Goal: Task Accomplishment & Management: Use online tool/utility

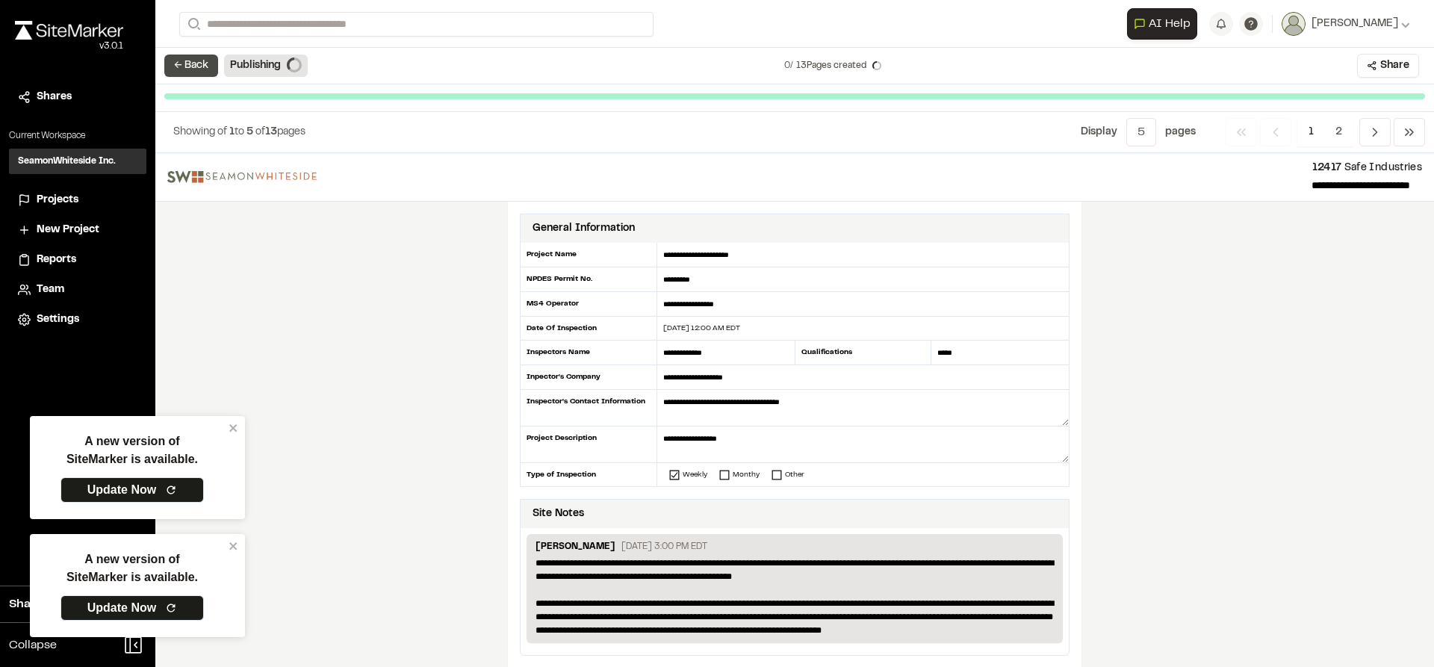
click at [204, 64] on button "← Back" at bounding box center [191, 66] width 54 height 22
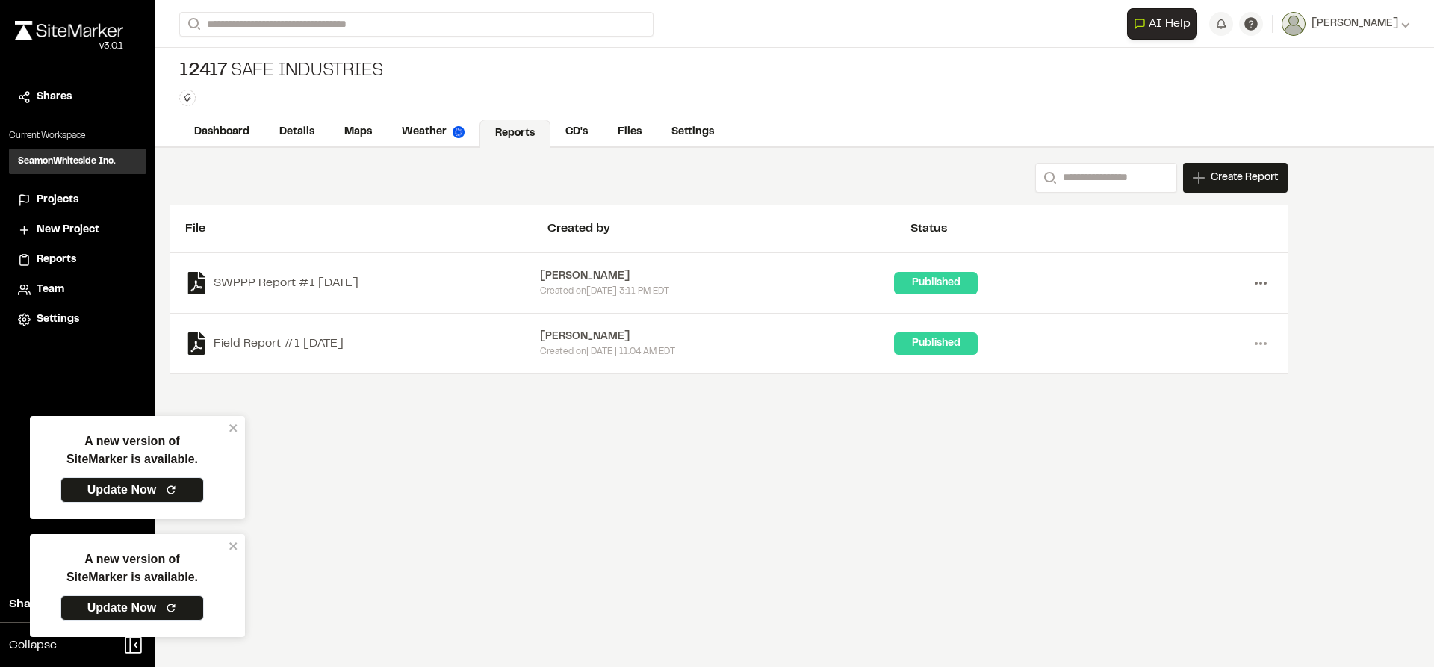
click at [1266, 282] on icon at bounding box center [1261, 283] width 24 height 24
click at [1177, 379] on link "Delete" at bounding box center [1207, 382] width 130 height 22
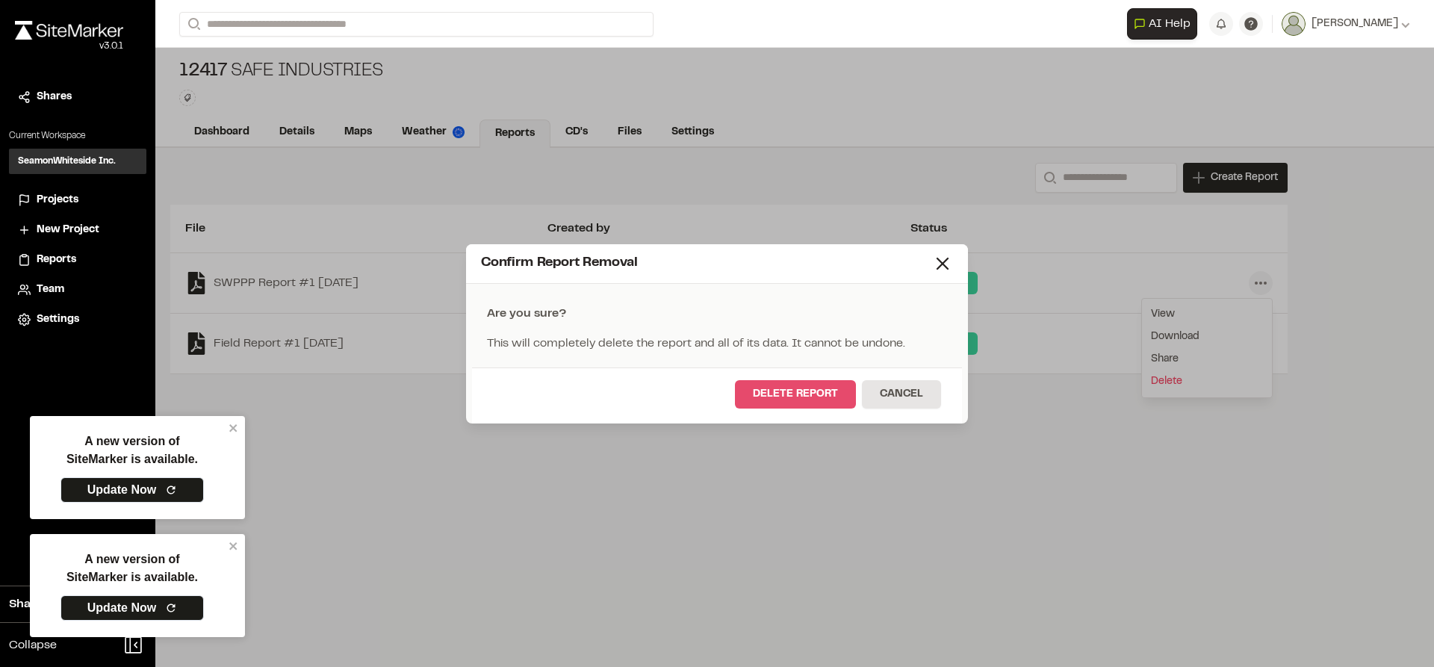
click at [802, 397] on button "Delete Report" at bounding box center [795, 394] width 121 height 28
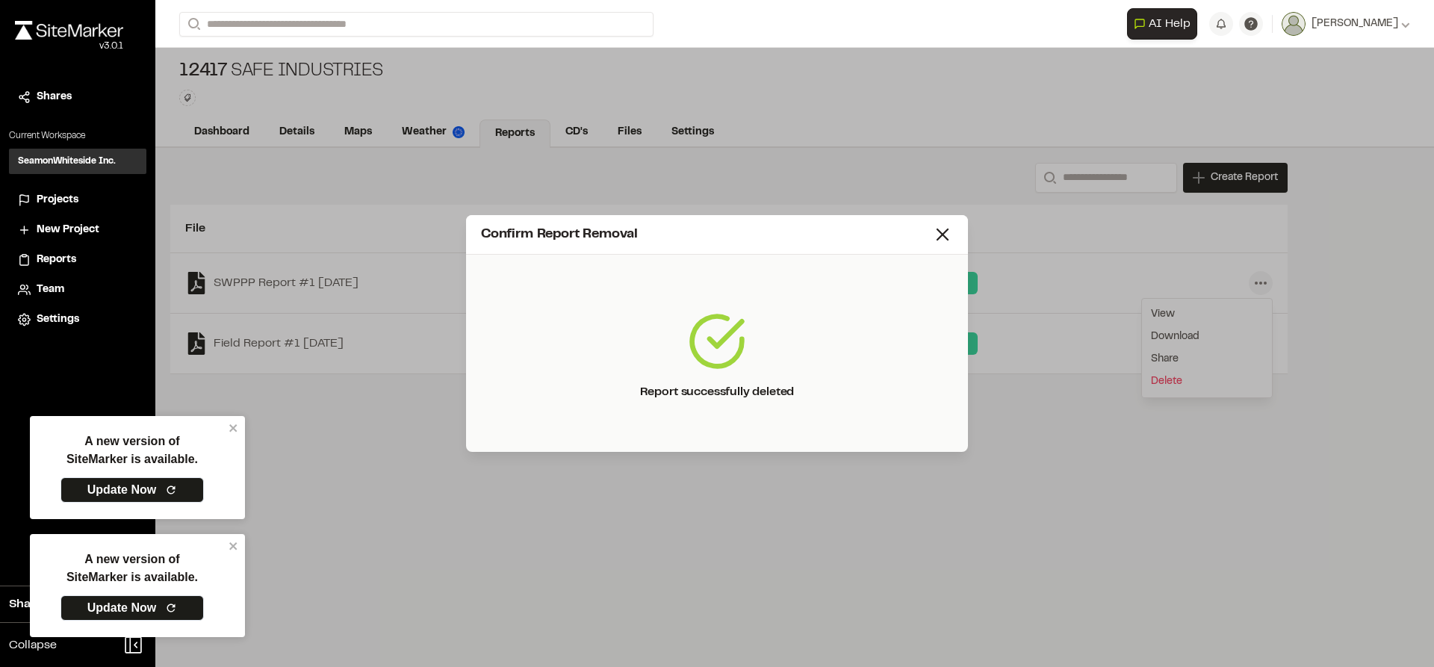
click at [944, 235] on icon at bounding box center [942, 234] width 21 height 21
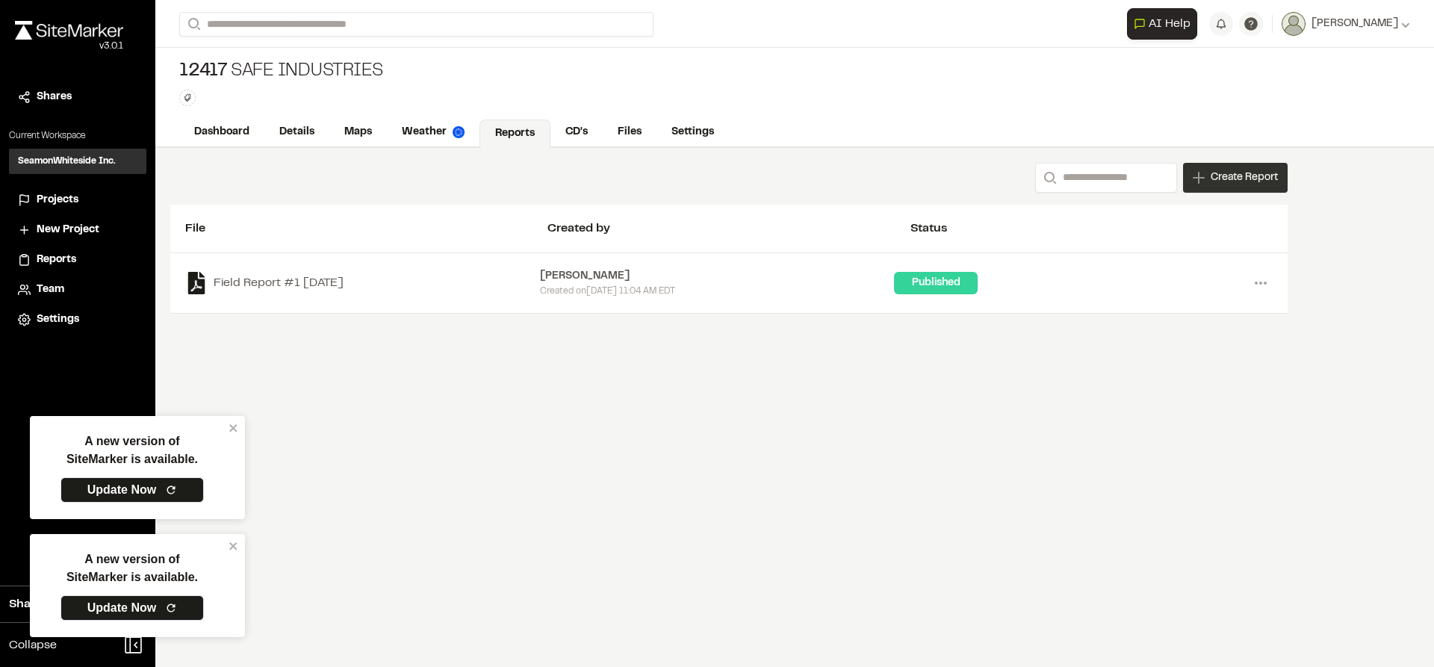
click at [1221, 180] on span "Create Report" at bounding box center [1244, 178] width 67 height 16
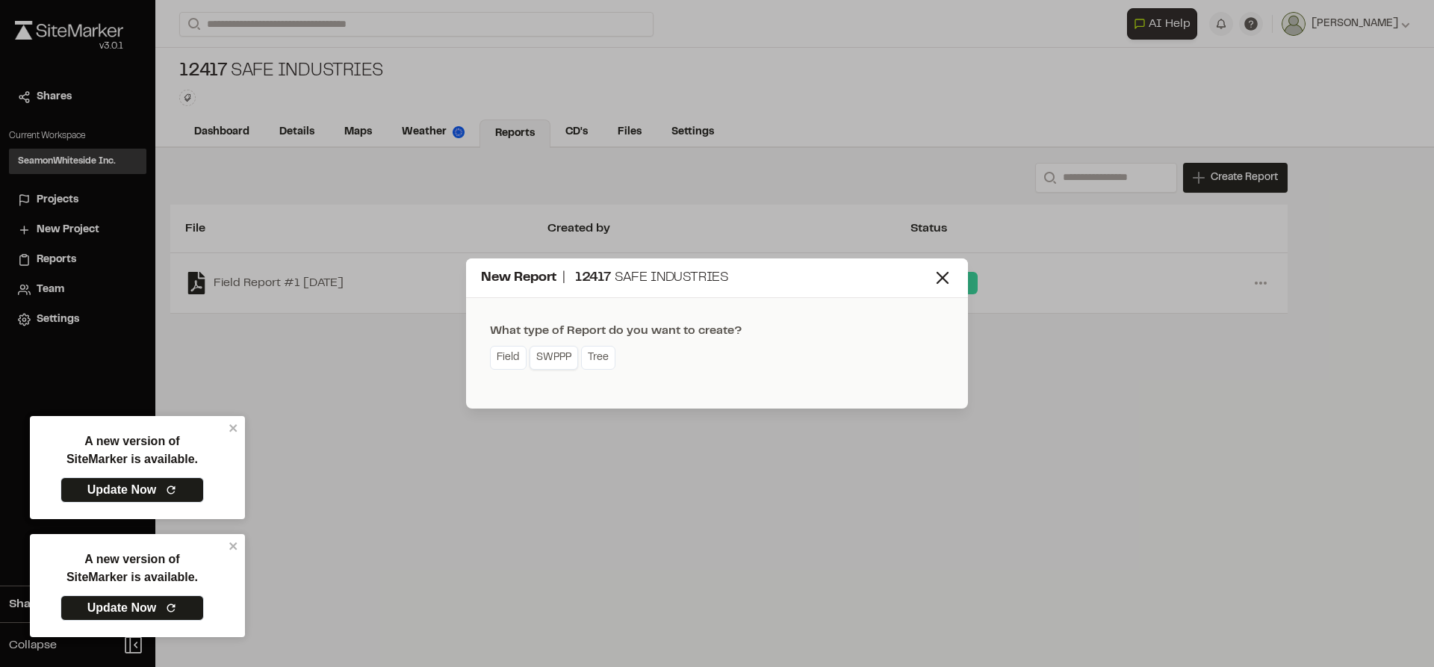
click at [564, 359] on link "SWPPP" at bounding box center [554, 358] width 49 height 24
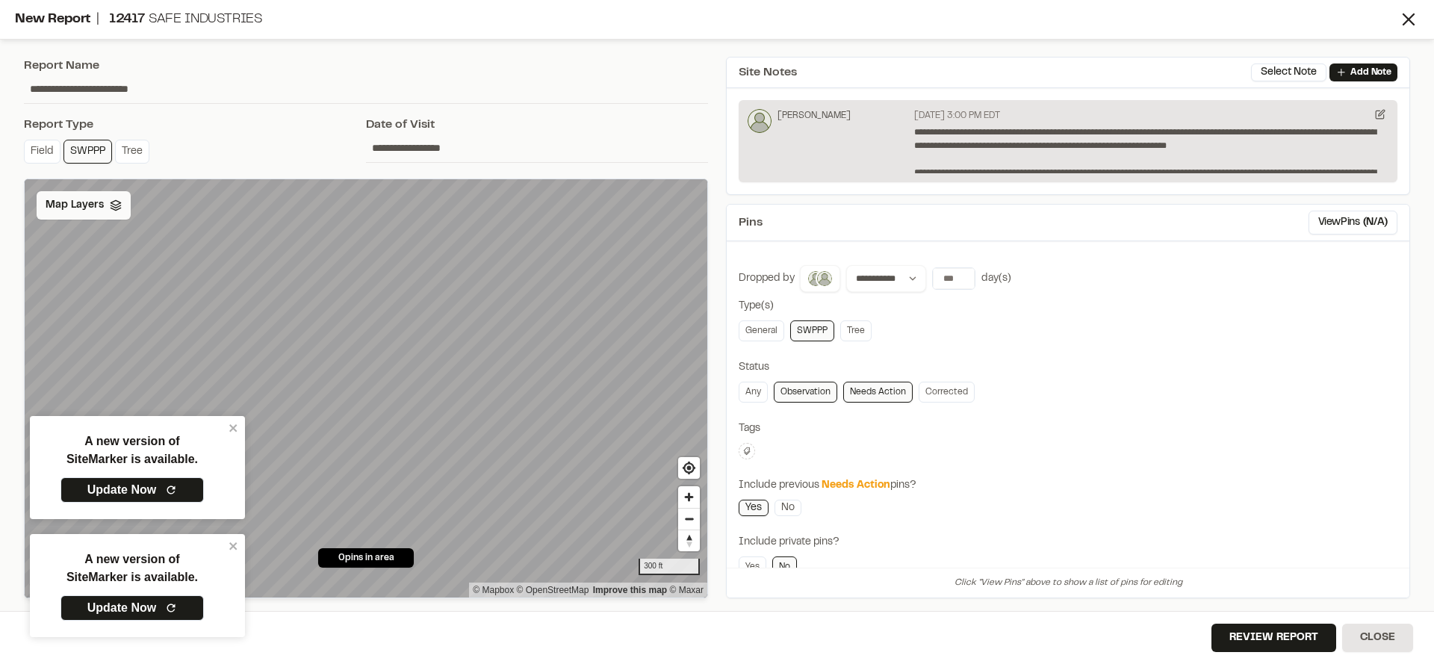
click at [65, 213] on span "Map Layers" at bounding box center [75, 205] width 58 height 16
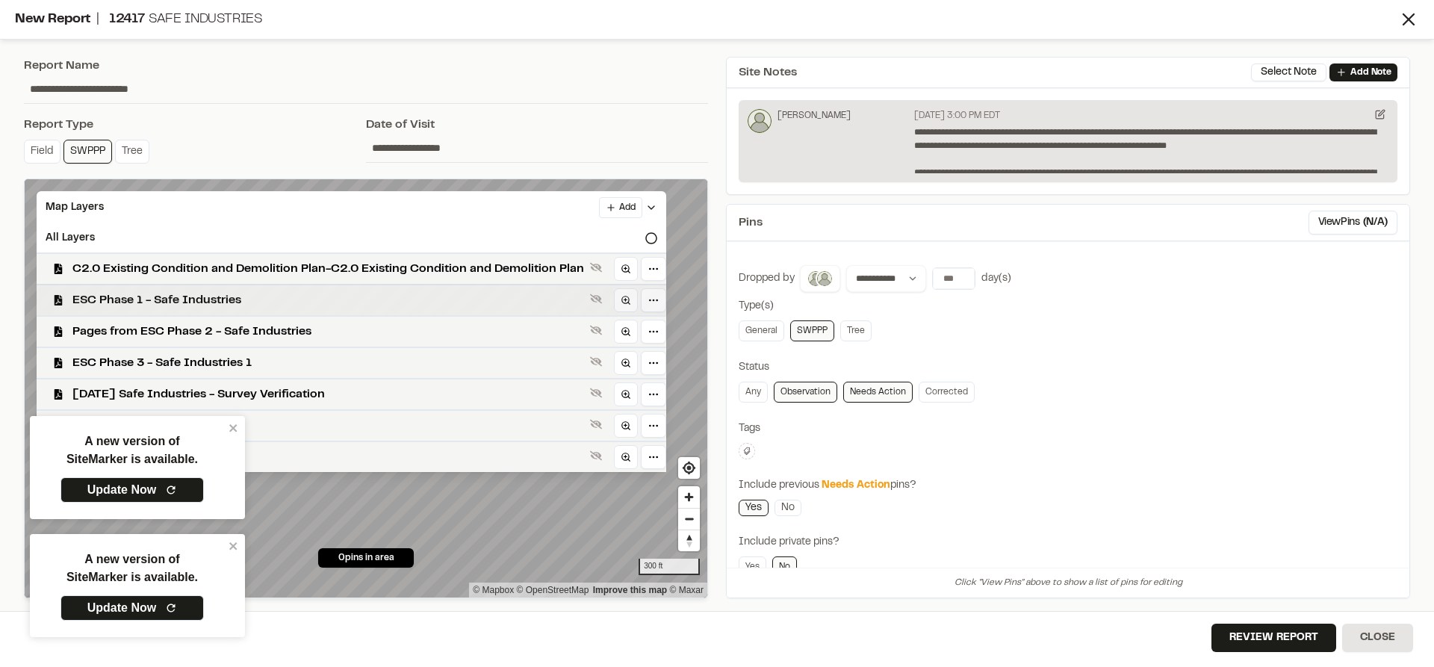
click at [192, 304] on span "ESC Phase 1 - Safe Industries" at bounding box center [328, 300] width 512 height 18
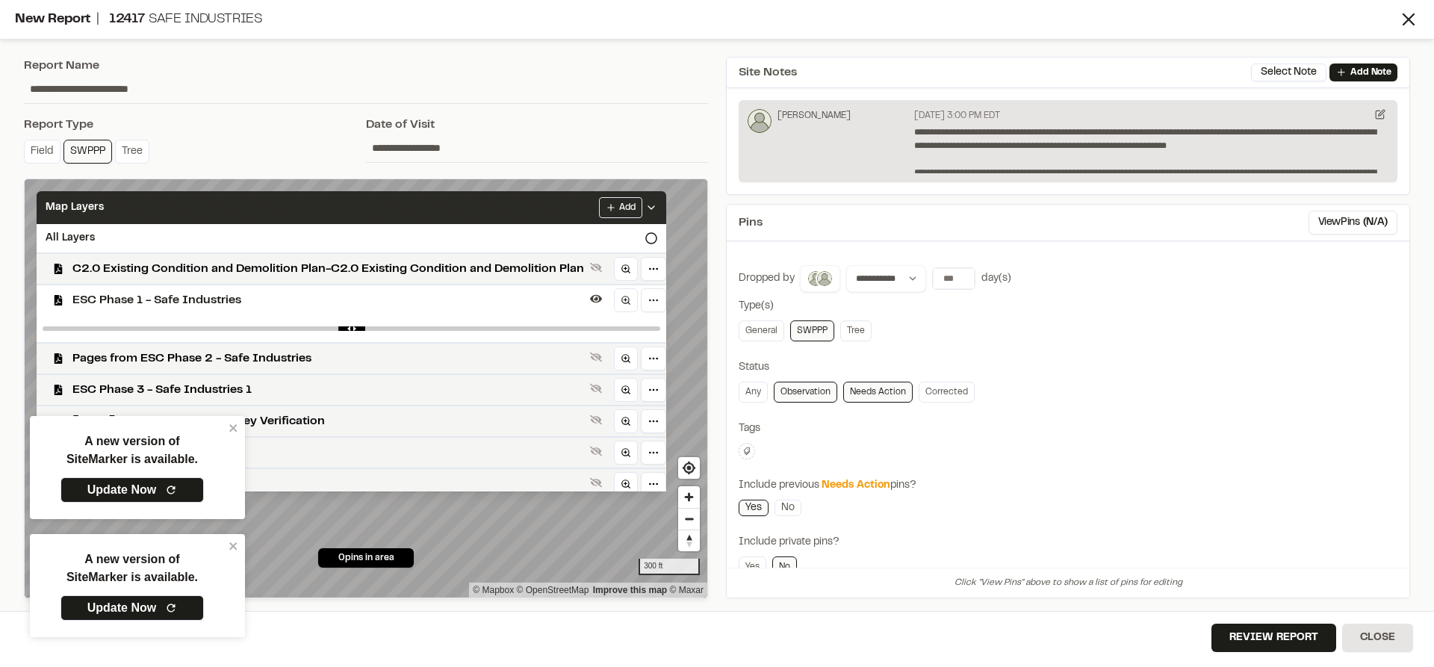
click at [655, 207] on icon at bounding box center [651, 208] width 12 height 12
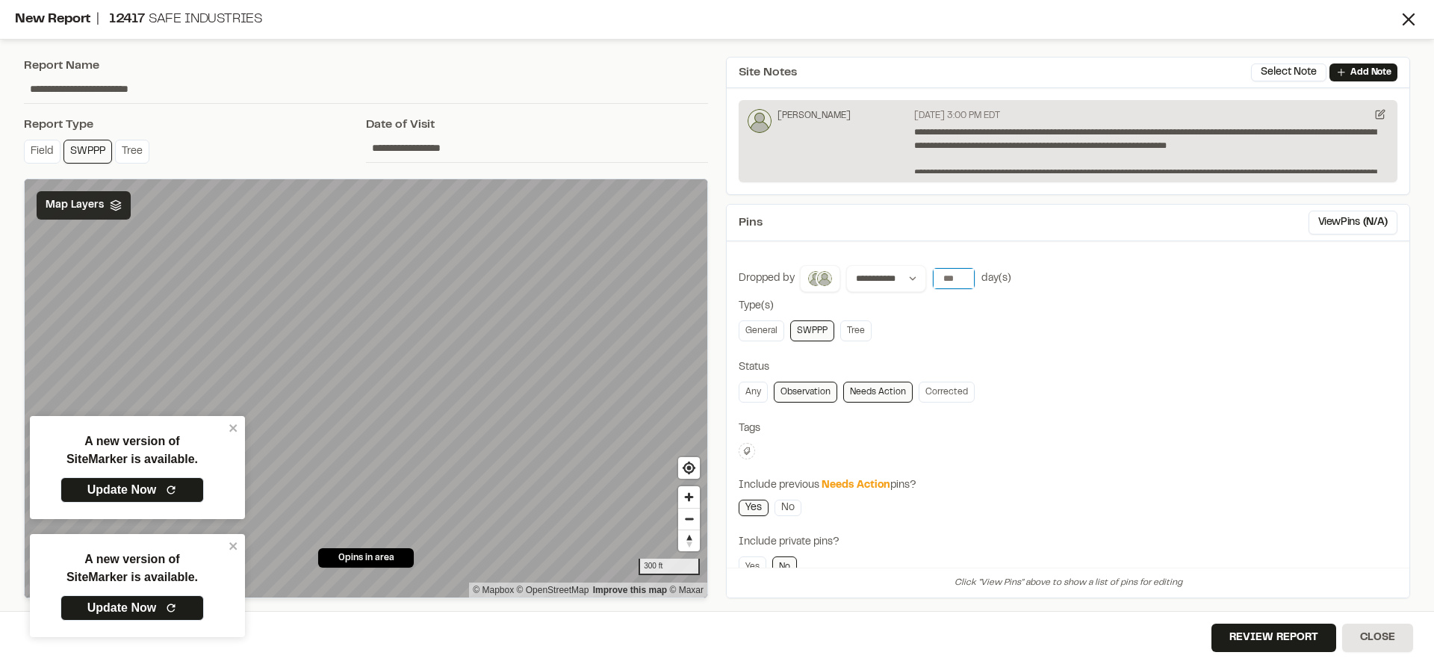
click at [949, 278] on input "***" at bounding box center [954, 278] width 42 height 21
click at [955, 313] on button "[DATE]" at bounding box center [953, 309] width 43 height 24
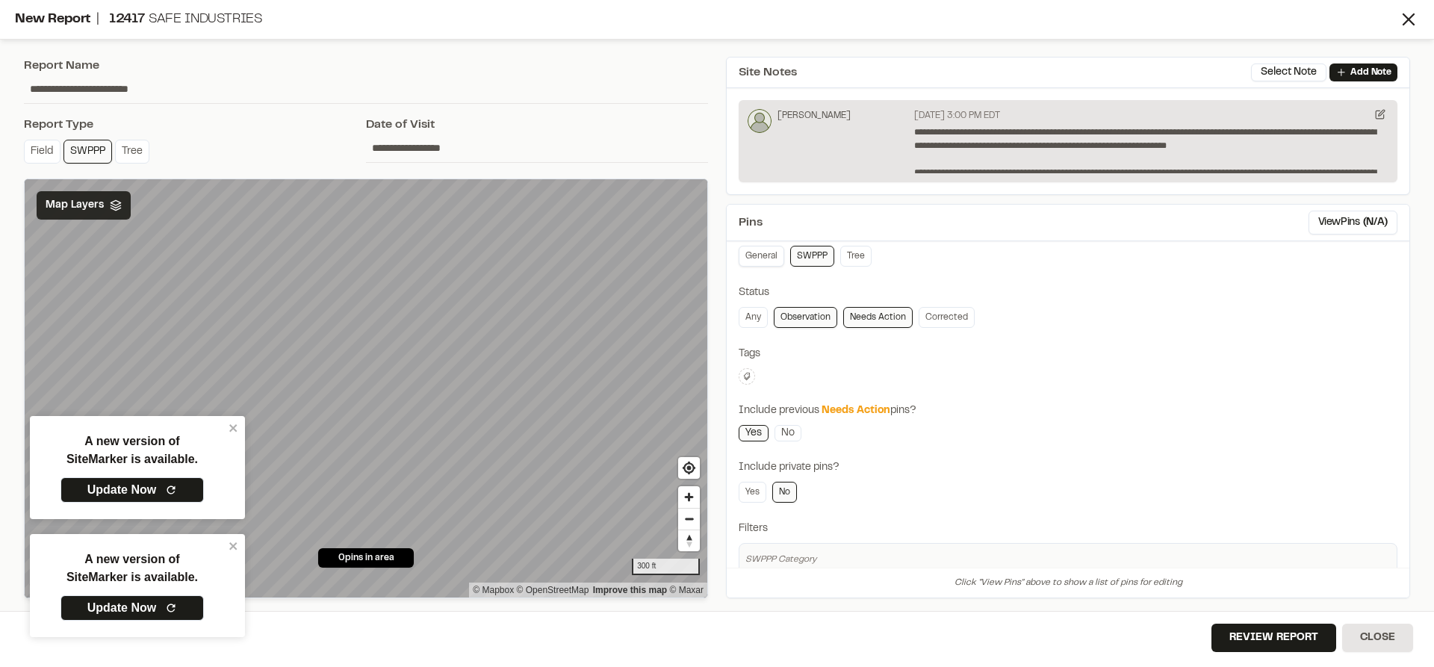
click at [762, 260] on link "General" at bounding box center [762, 256] width 46 height 21
click at [810, 313] on link "Observation" at bounding box center [805, 317] width 63 height 21
click at [1260, 636] on button "Review Report" at bounding box center [1274, 638] width 125 height 28
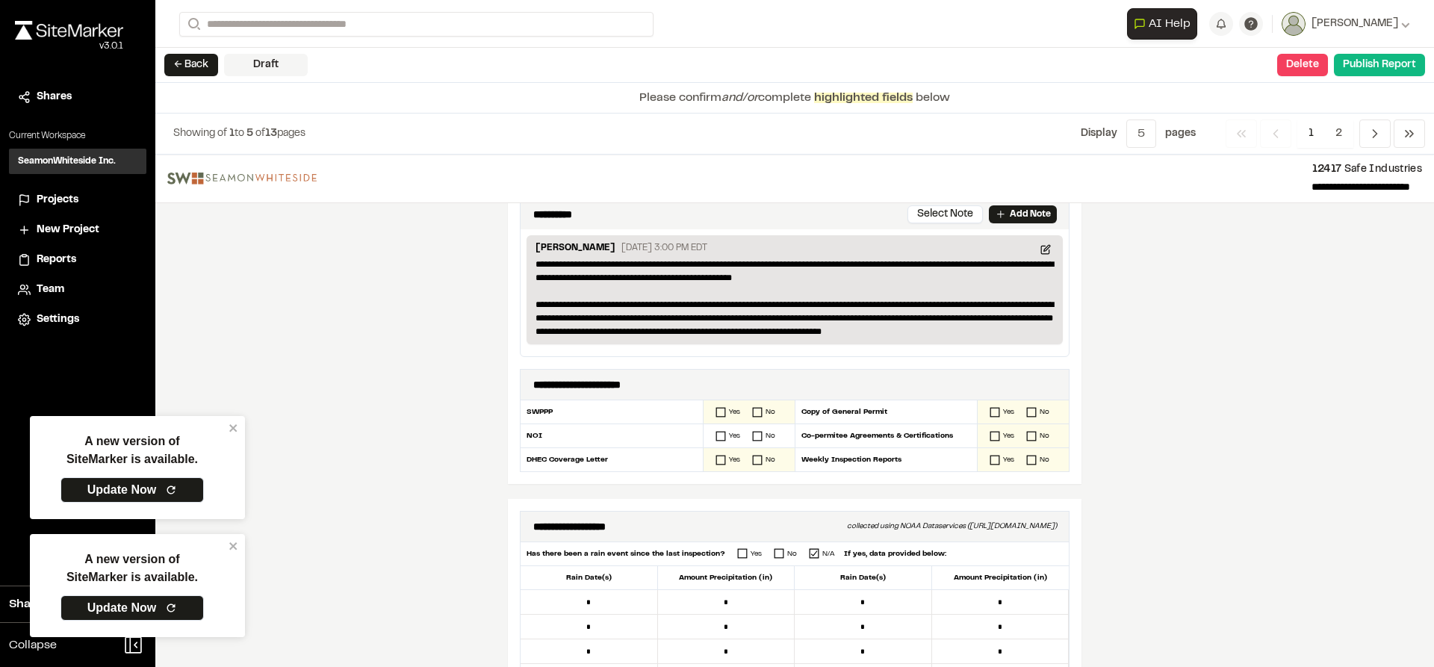
scroll to position [299, 0]
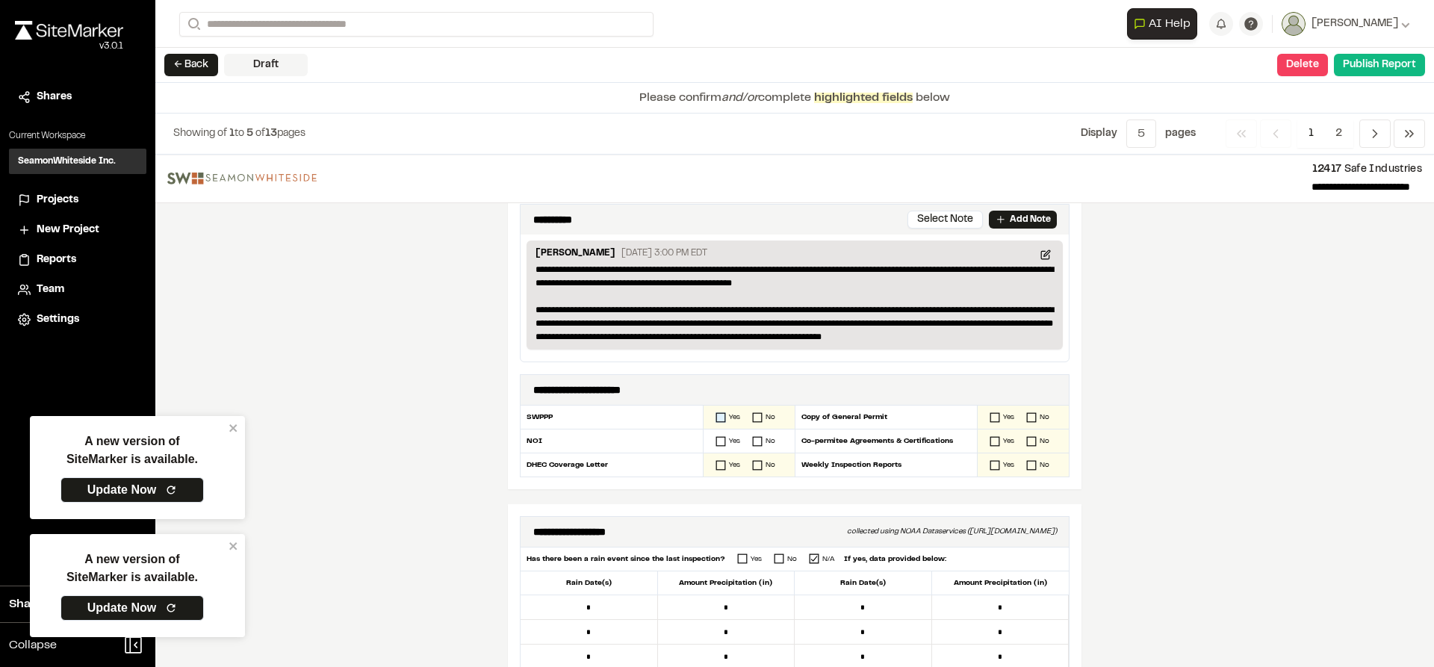
click at [716, 417] on icon at bounding box center [721, 417] width 10 height 10
click at [716, 439] on icon at bounding box center [721, 441] width 10 height 10
click at [716, 461] on rect at bounding box center [720, 465] width 9 height 9
click at [990, 415] on icon at bounding box center [995, 417] width 10 height 10
click at [990, 436] on icon at bounding box center [995, 441] width 10 height 10
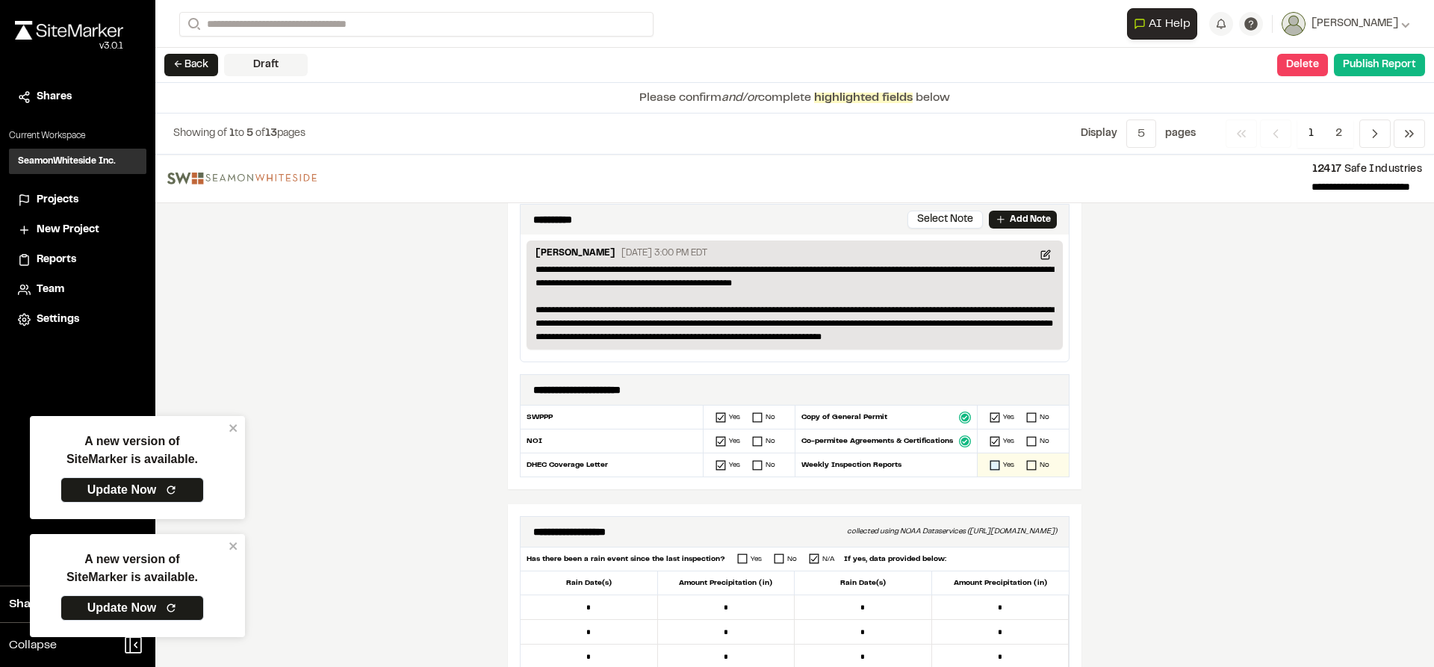
click at [990, 465] on icon at bounding box center [995, 465] width 10 height 10
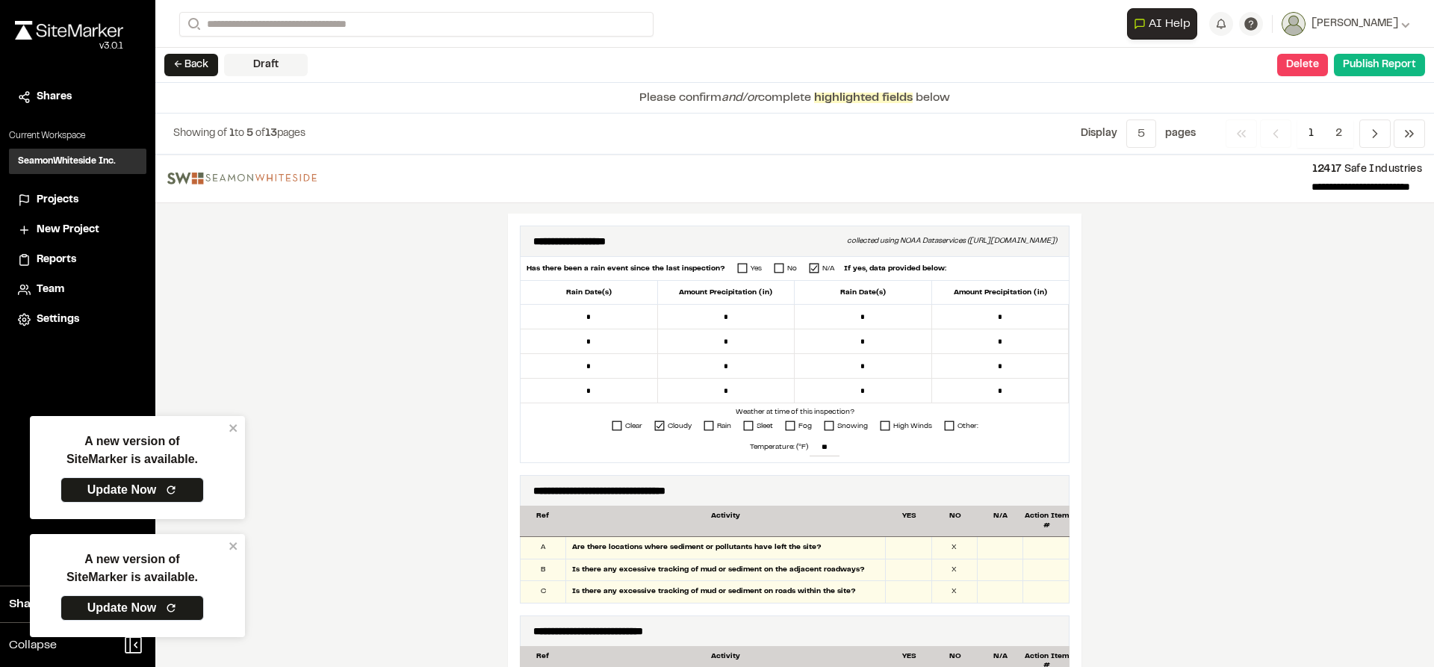
scroll to position [672, 0]
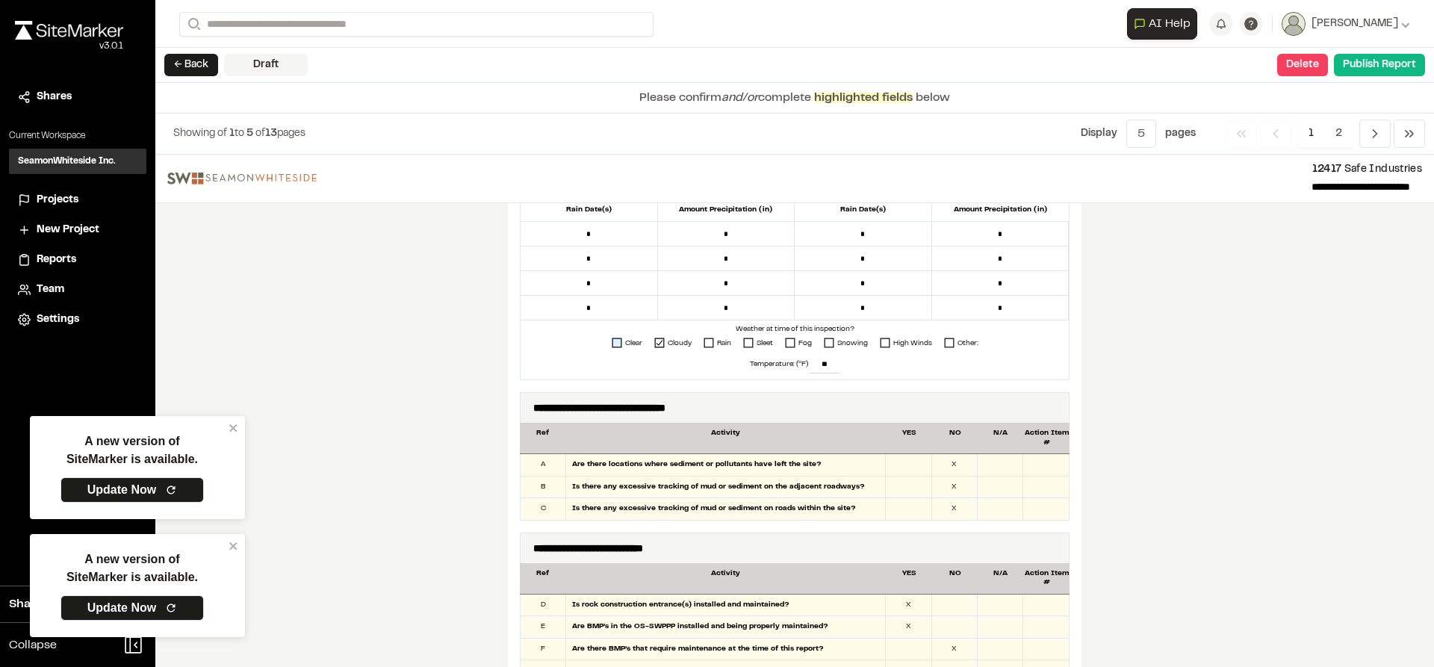
click at [612, 344] on icon at bounding box center [617, 343] width 10 height 10
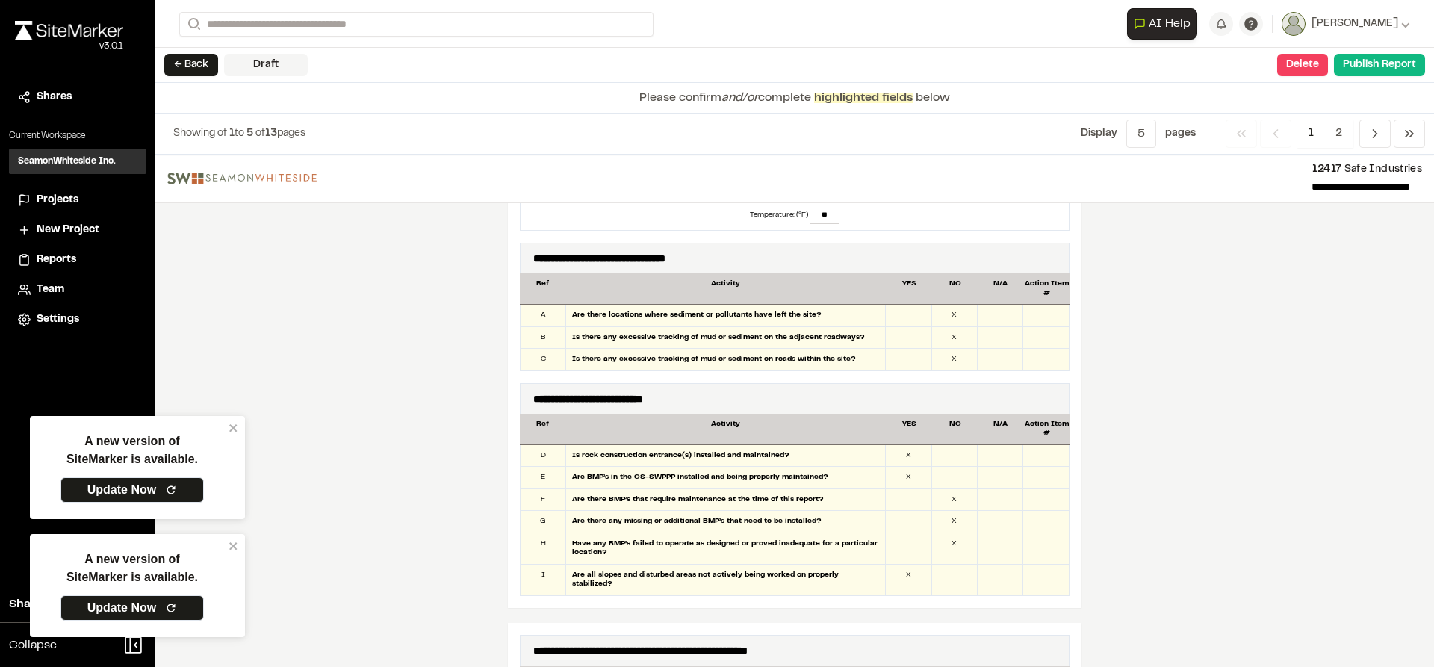
scroll to position [896, 0]
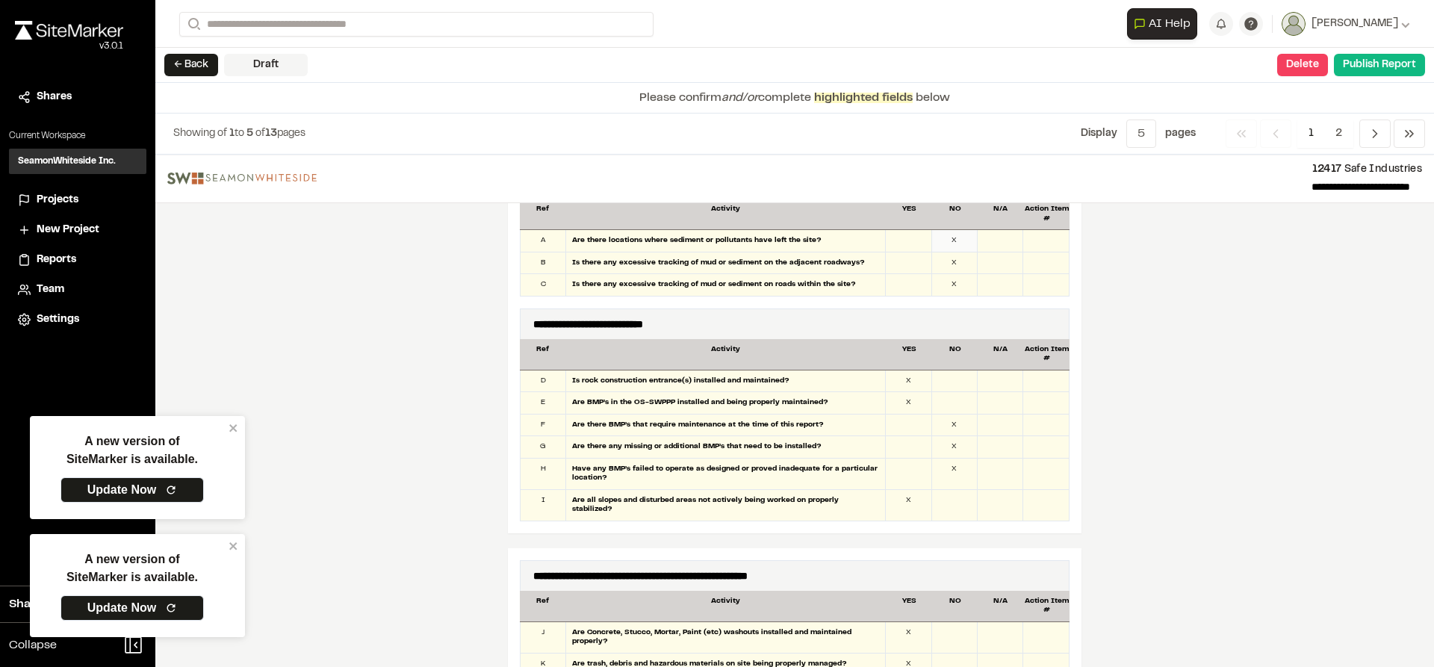
click at [961, 241] on div "X" at bounding box center [955, 241] width 46 height 22
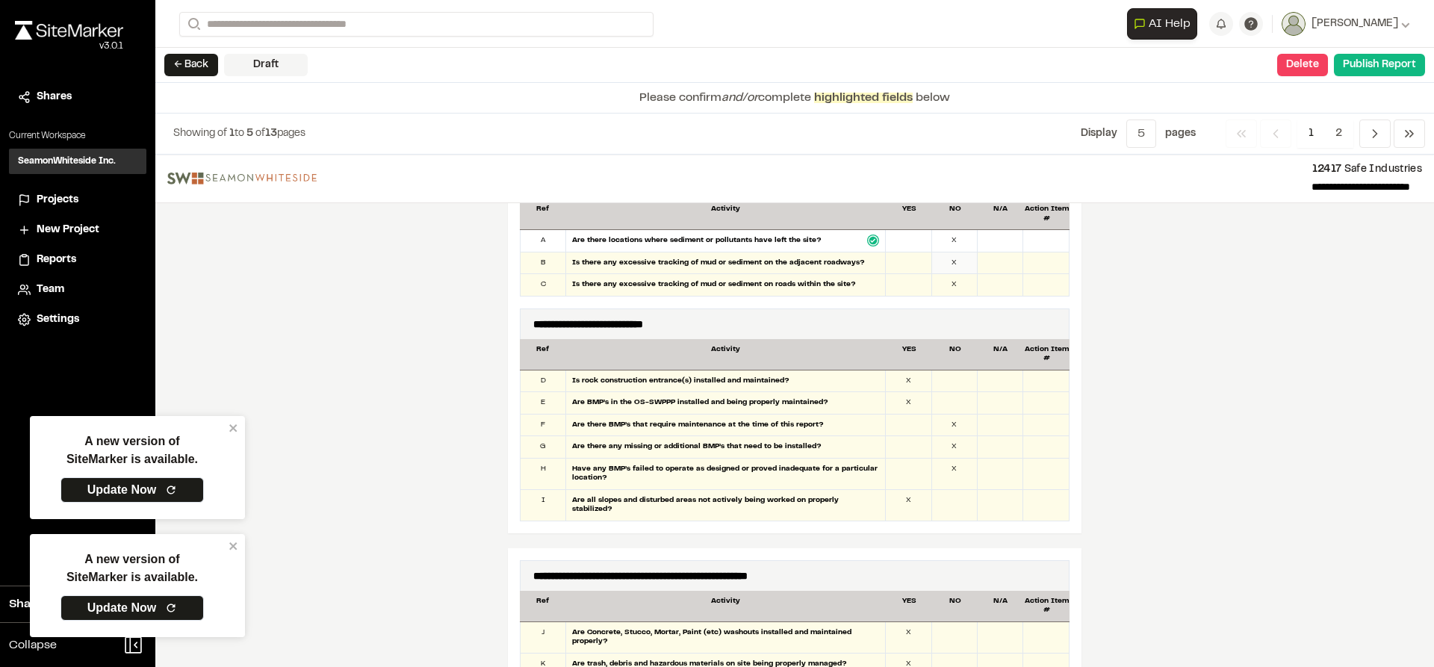
click at [960, 262] on div "X" at bounding box center [955, 263] width 46 height 22
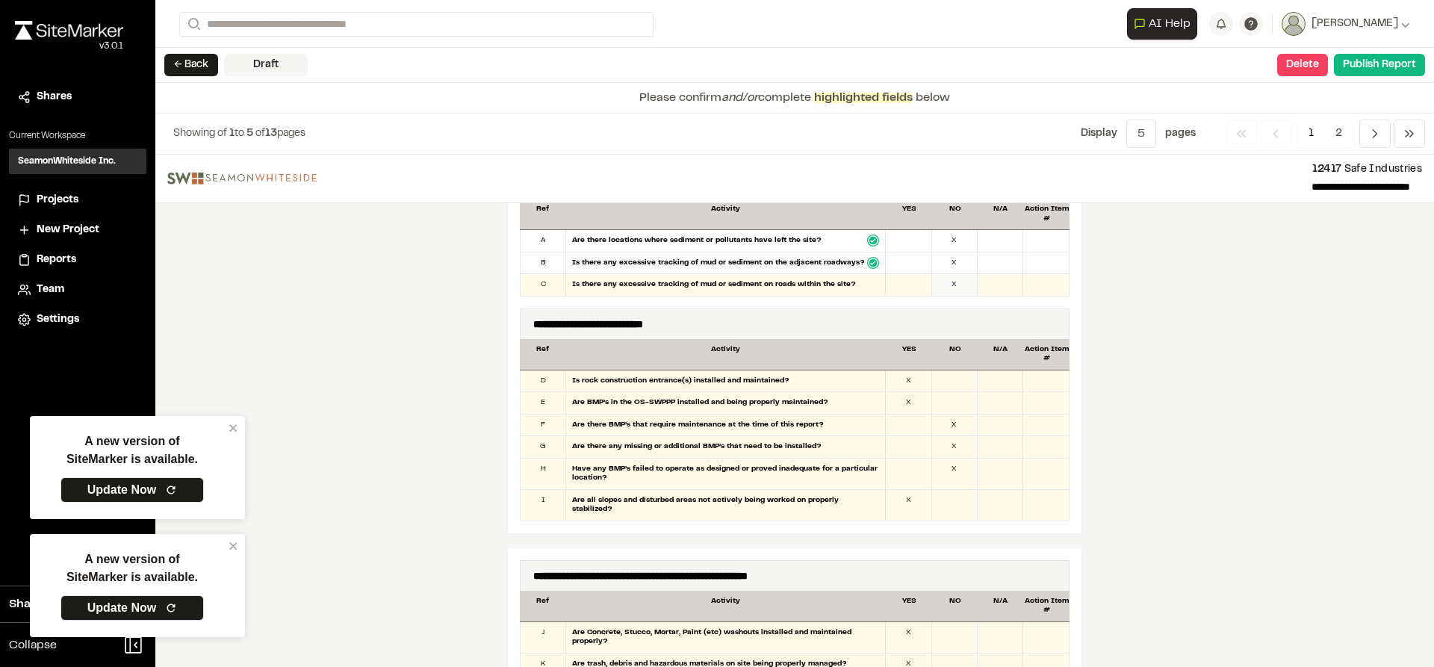
click at [956, 282] on div "X" at bounding box center [955, 285] width 46 height 22
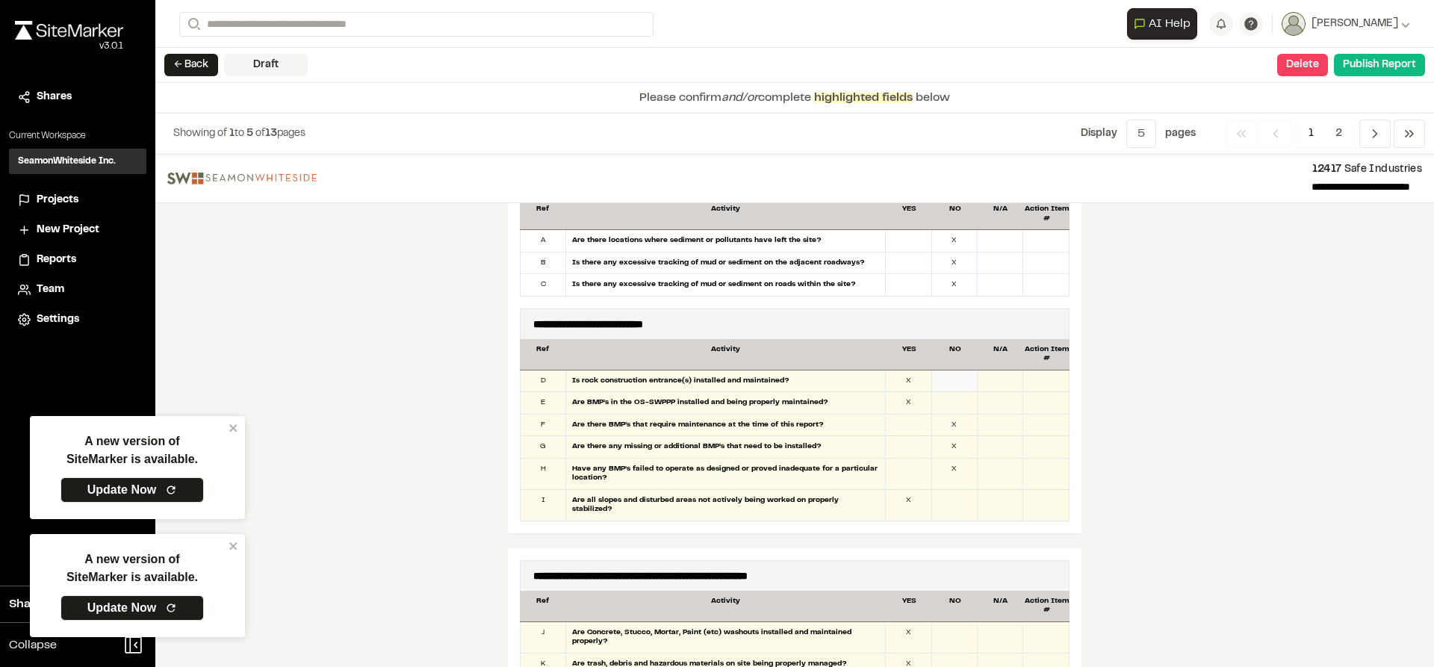
click at [949, 379] on div at bounding box center [955, 382] width 46 height 22
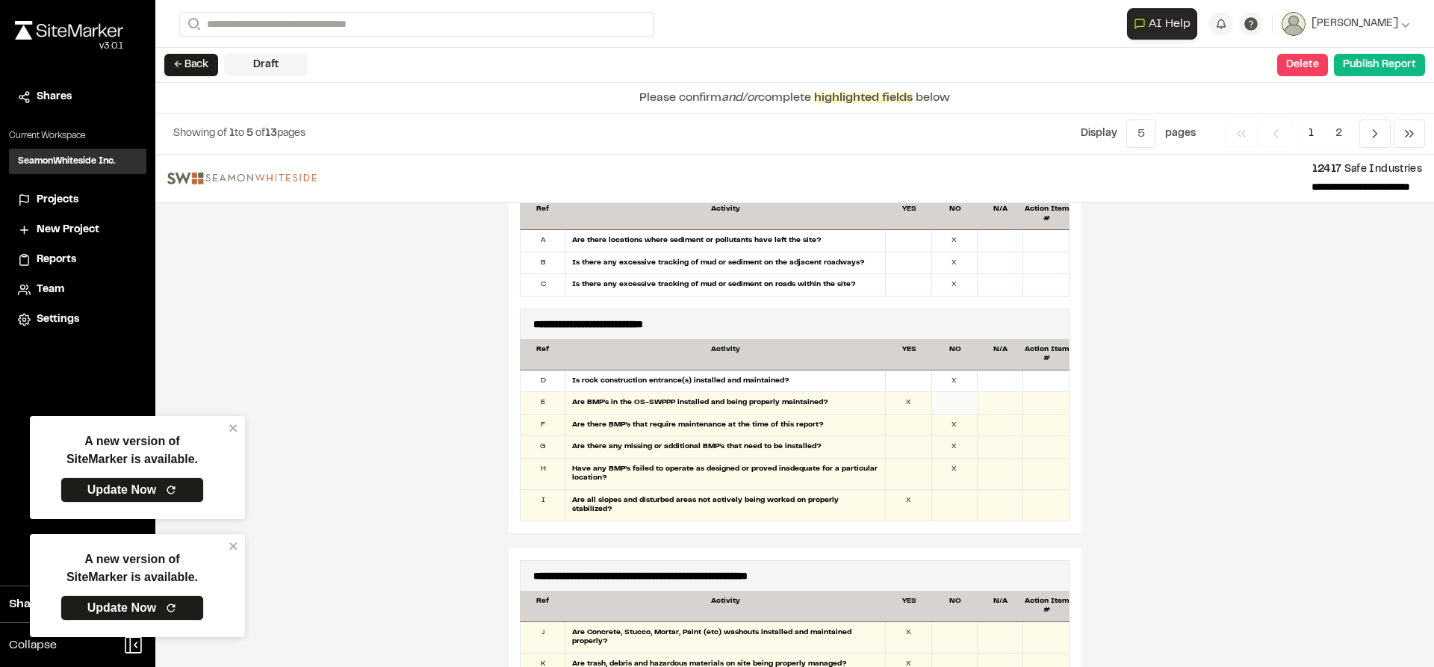
click at [949, 409] on div at bounding box center [955, 403] width 46 height 22
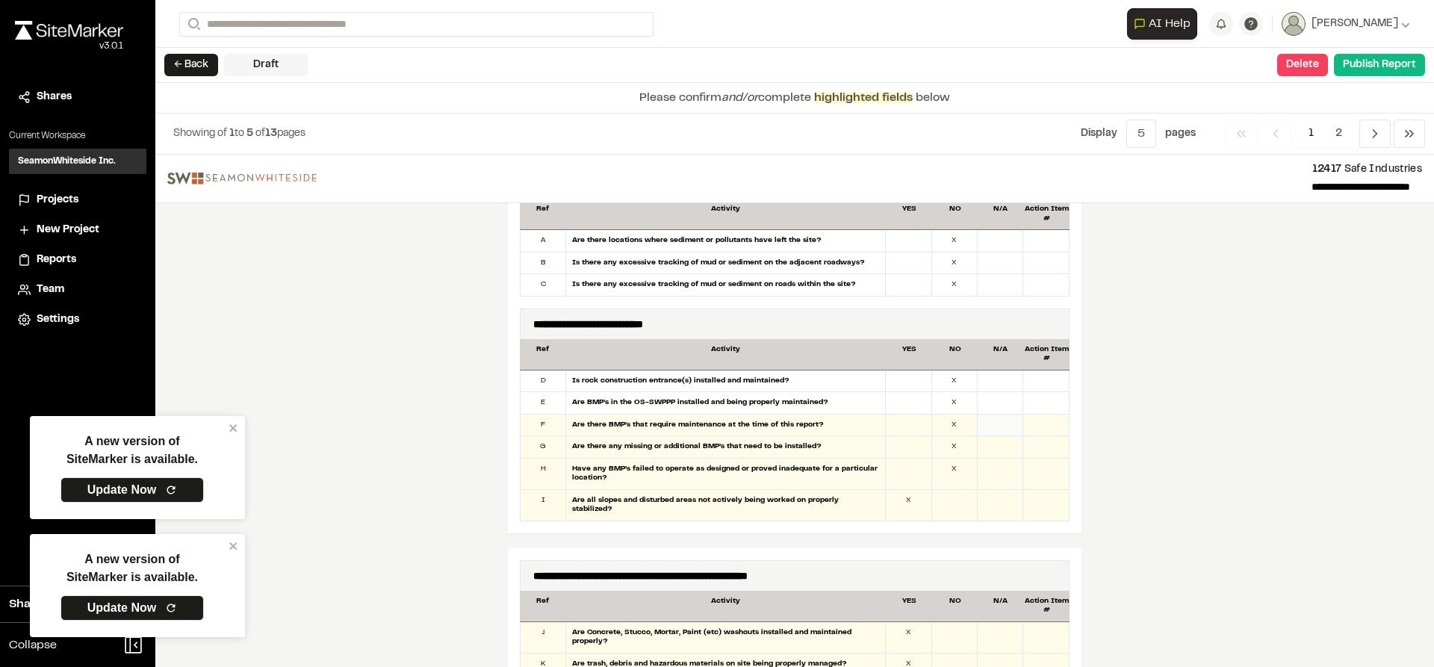
click at [999, 419] on div at bounding box center [1001, 426] width 46 height 22
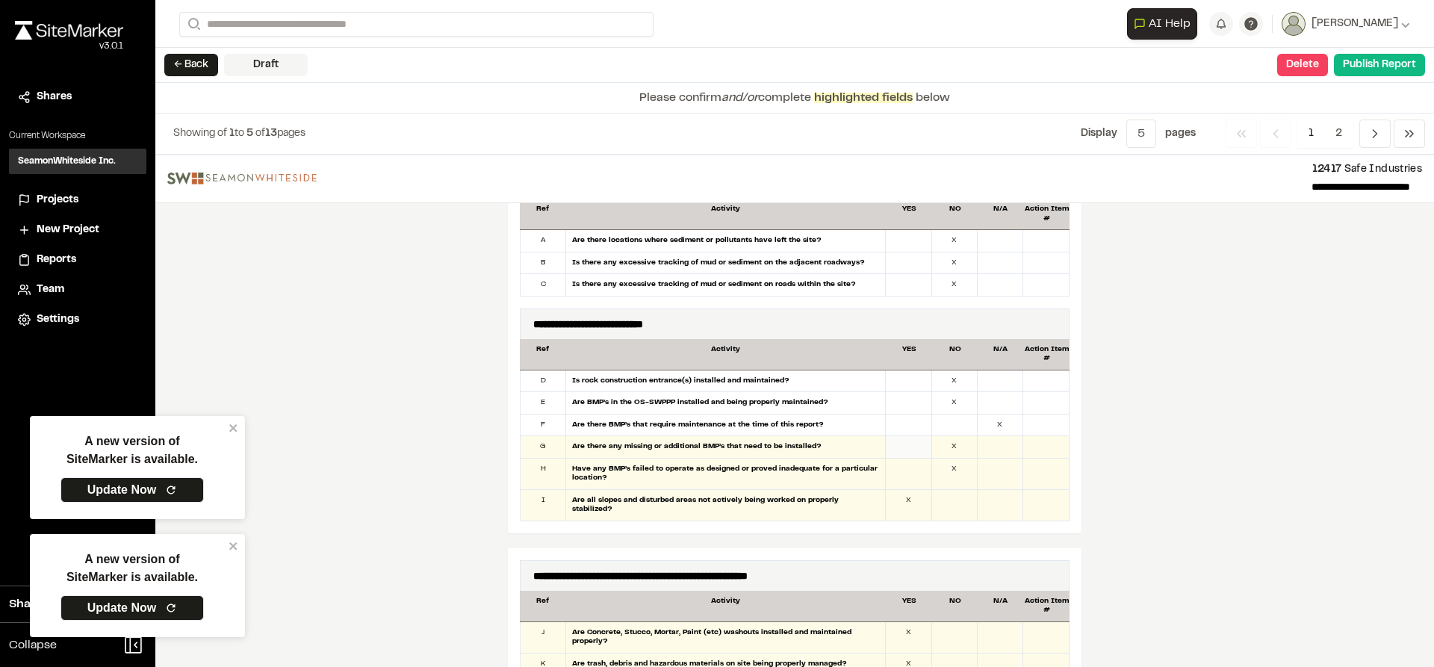
click at [908, 449] on div at bounding box center [909, 447] width 46 height 22
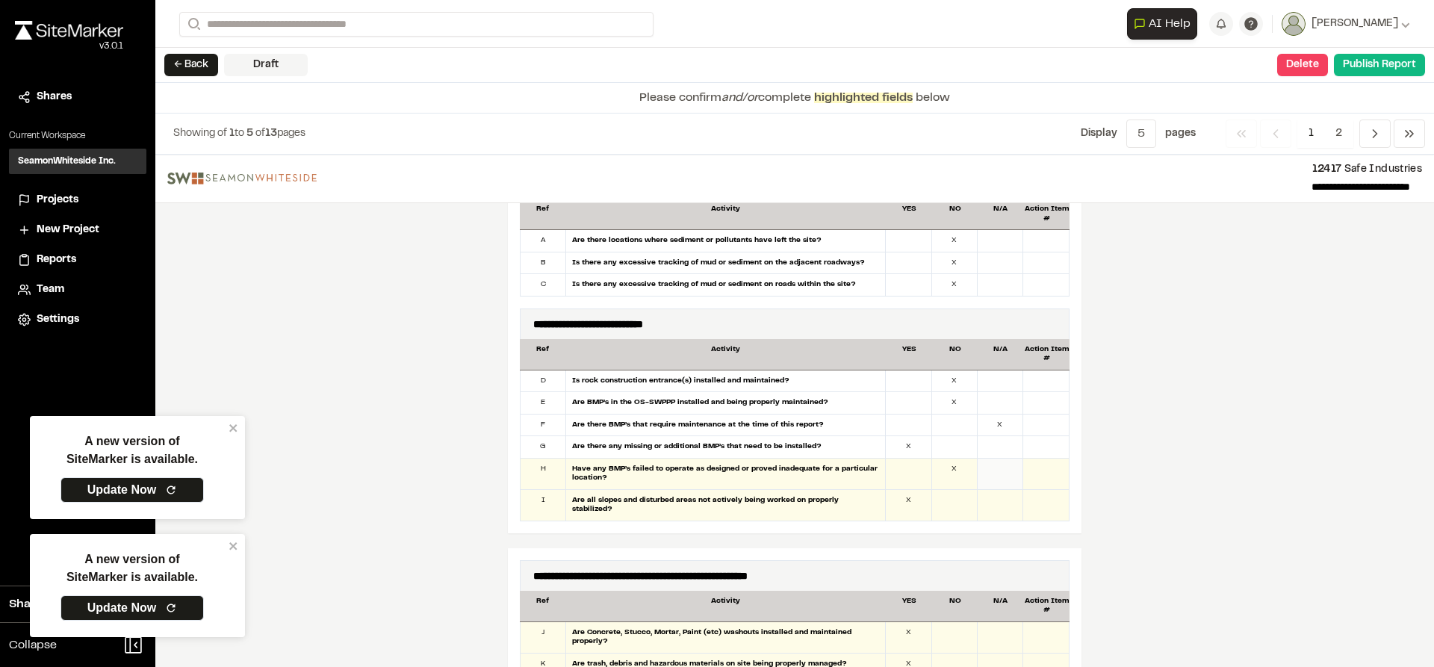
click at [990, 474] on div at bounding box center [1001, 474] width 46 height 31
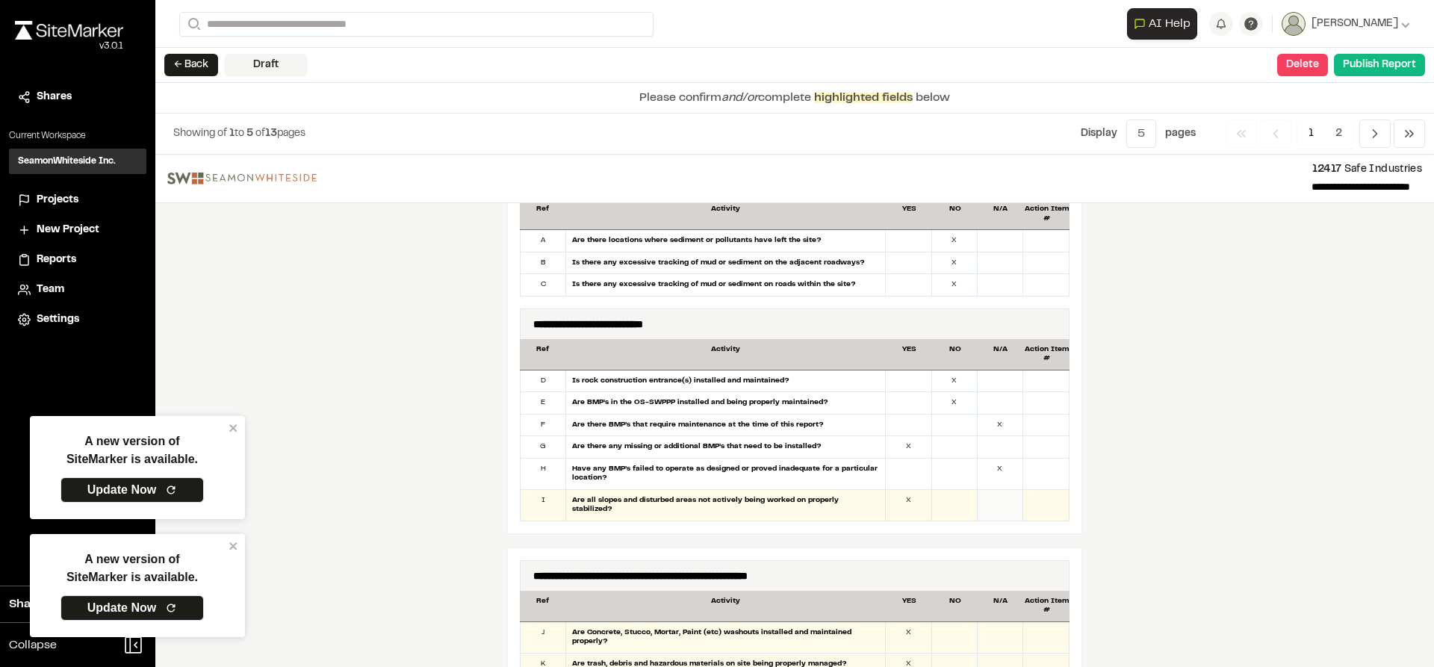
click at [985, 495] on div at bounding box center [1001, 505] width 46 height 31
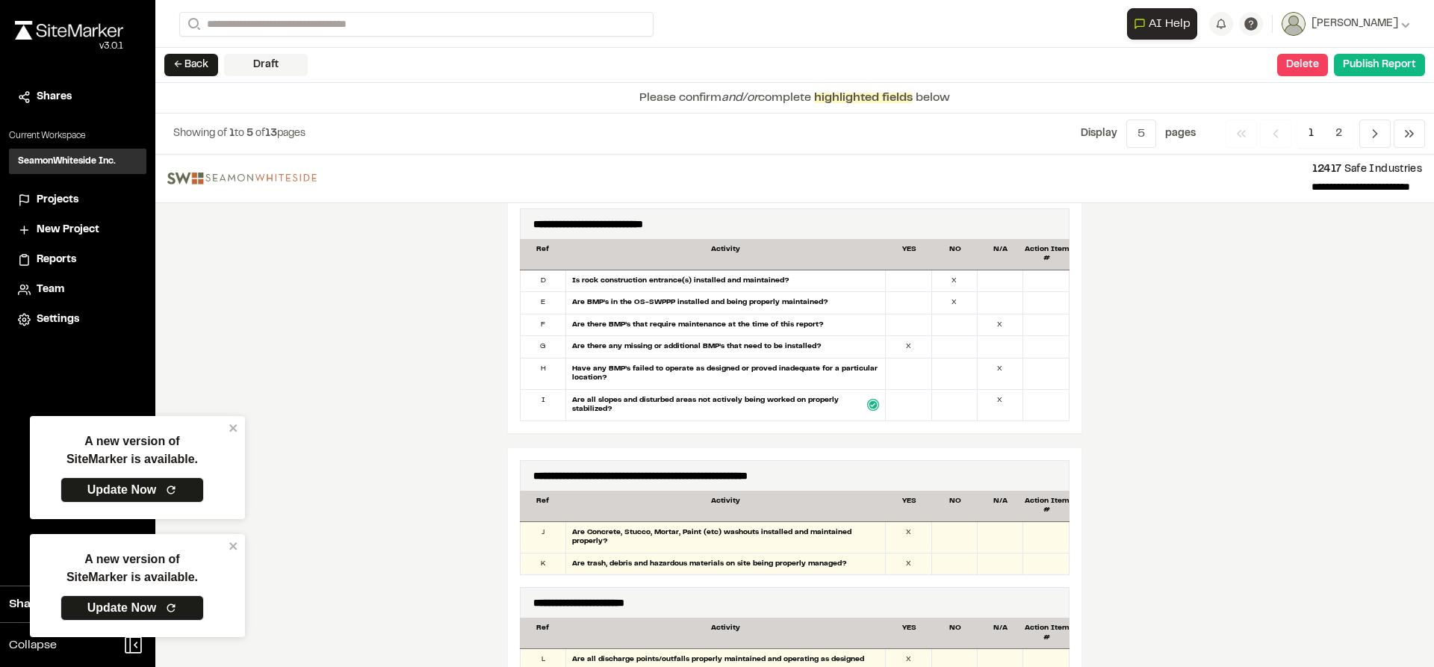
scroll to position [1121, 0]
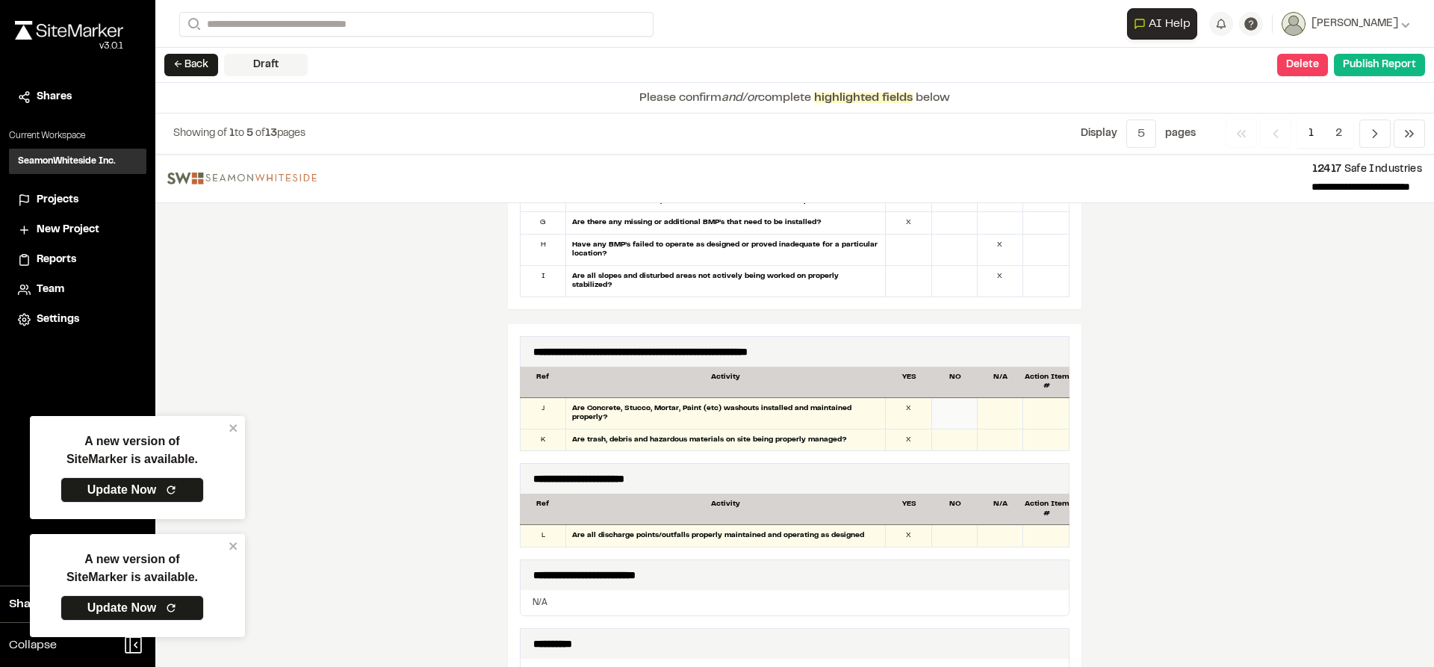
click at [949, 406] on div at bounding box center [955, 413] width 46 height 31
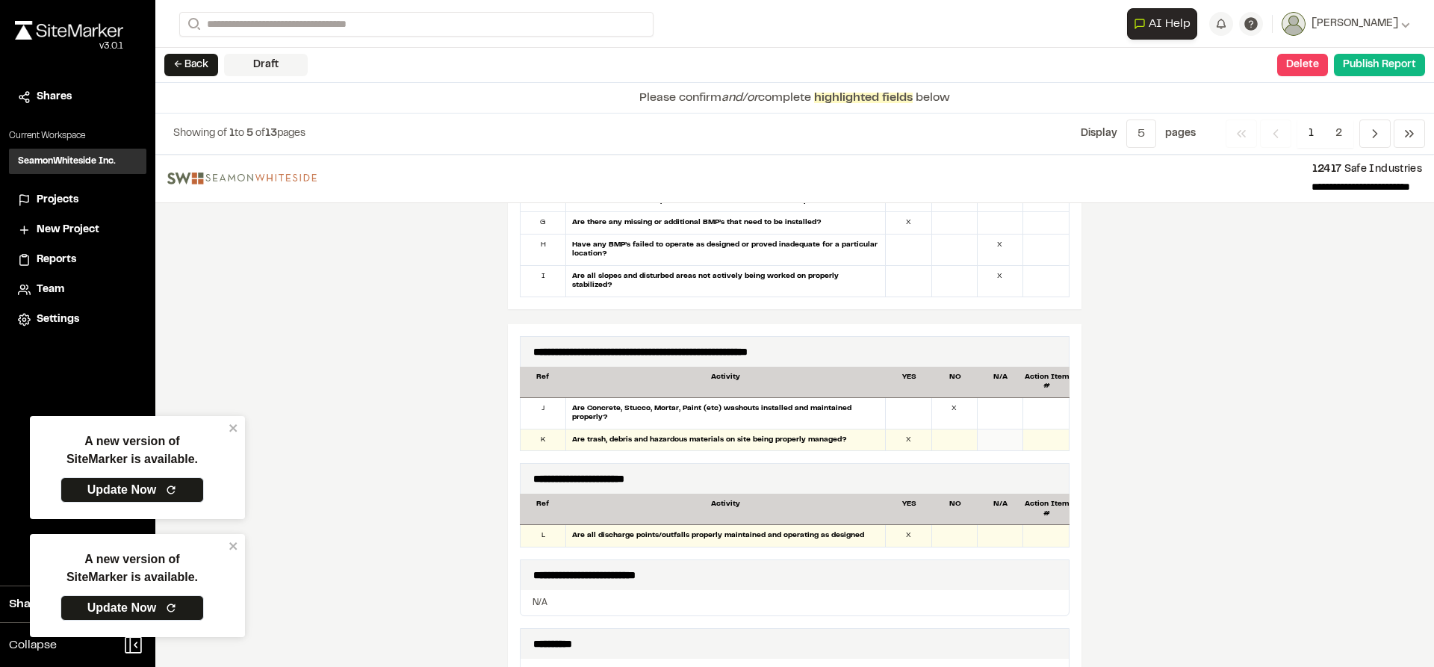
click at [989, 430] on div at bounding box center [1001, 441] width 46 height 22
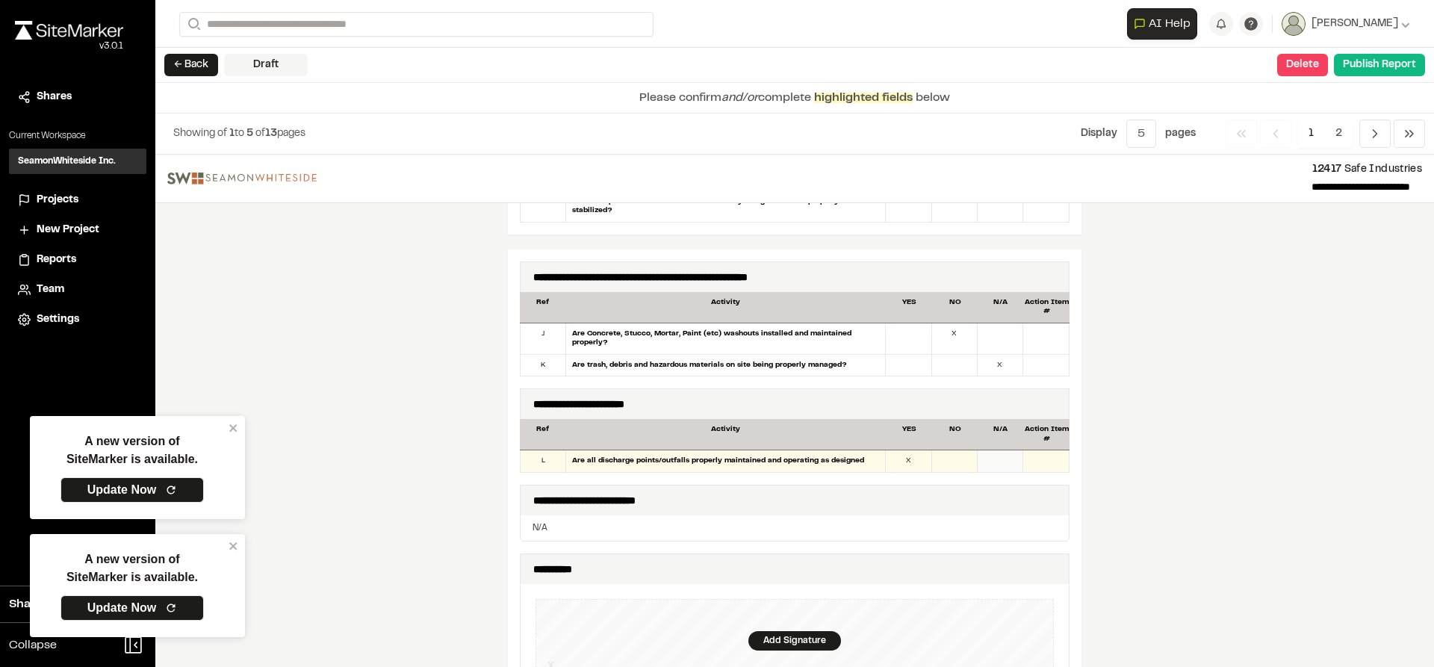
click at [1001, 450] on div at bounding box center [1001, 461] width 46 height 22
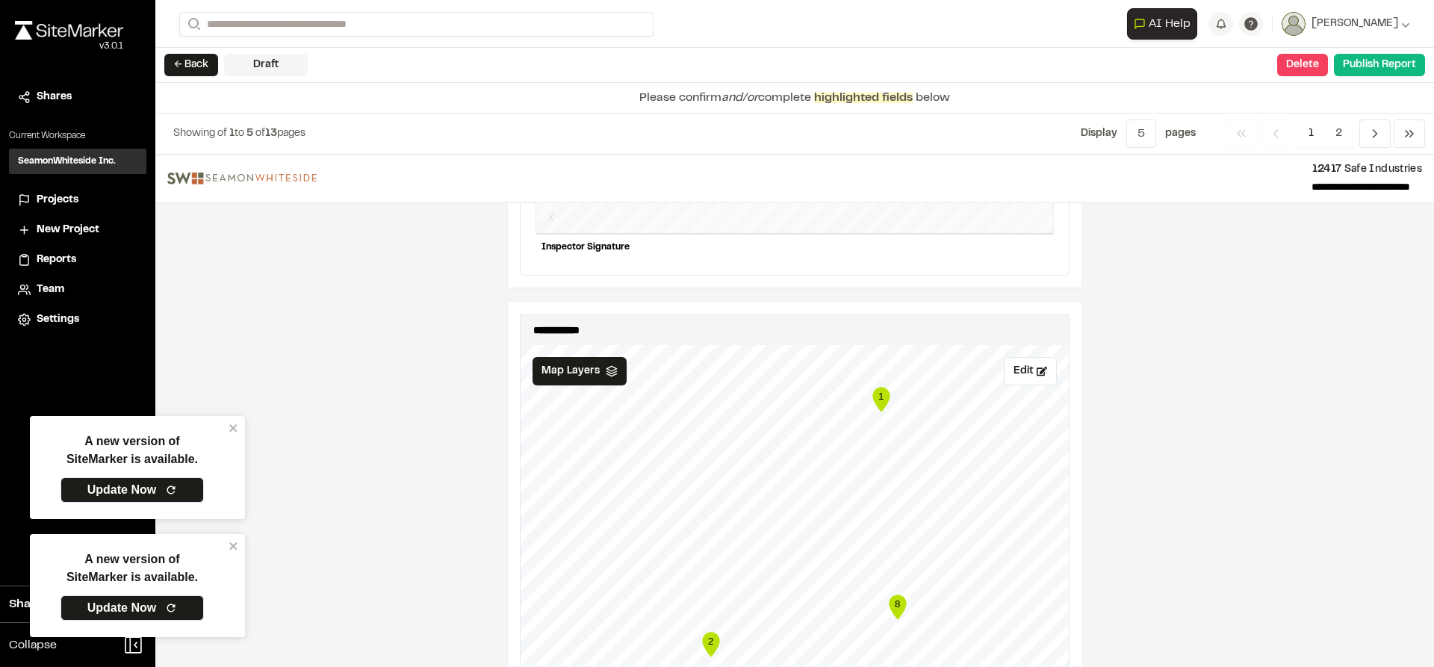
scroll to position [1718, 0]
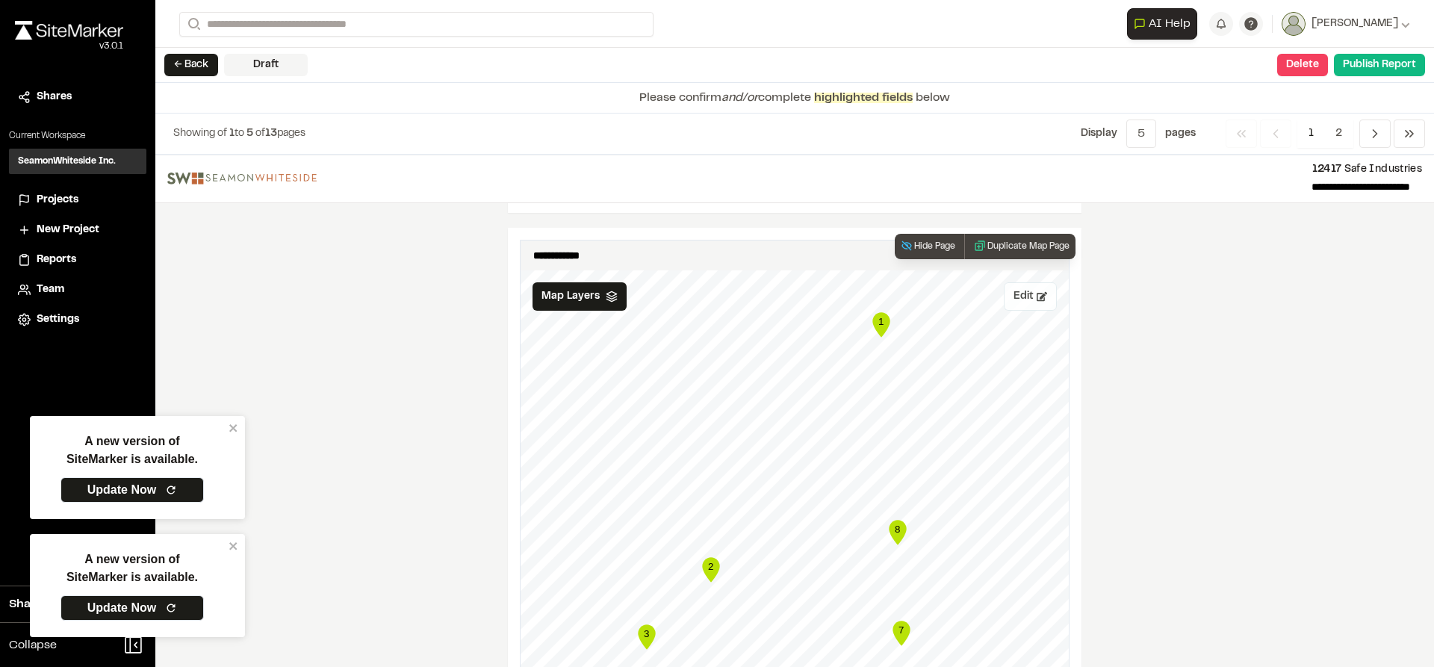
click at [1032, 297] on button "Edit" at bounding box center [1030, 296] width 53 height 28
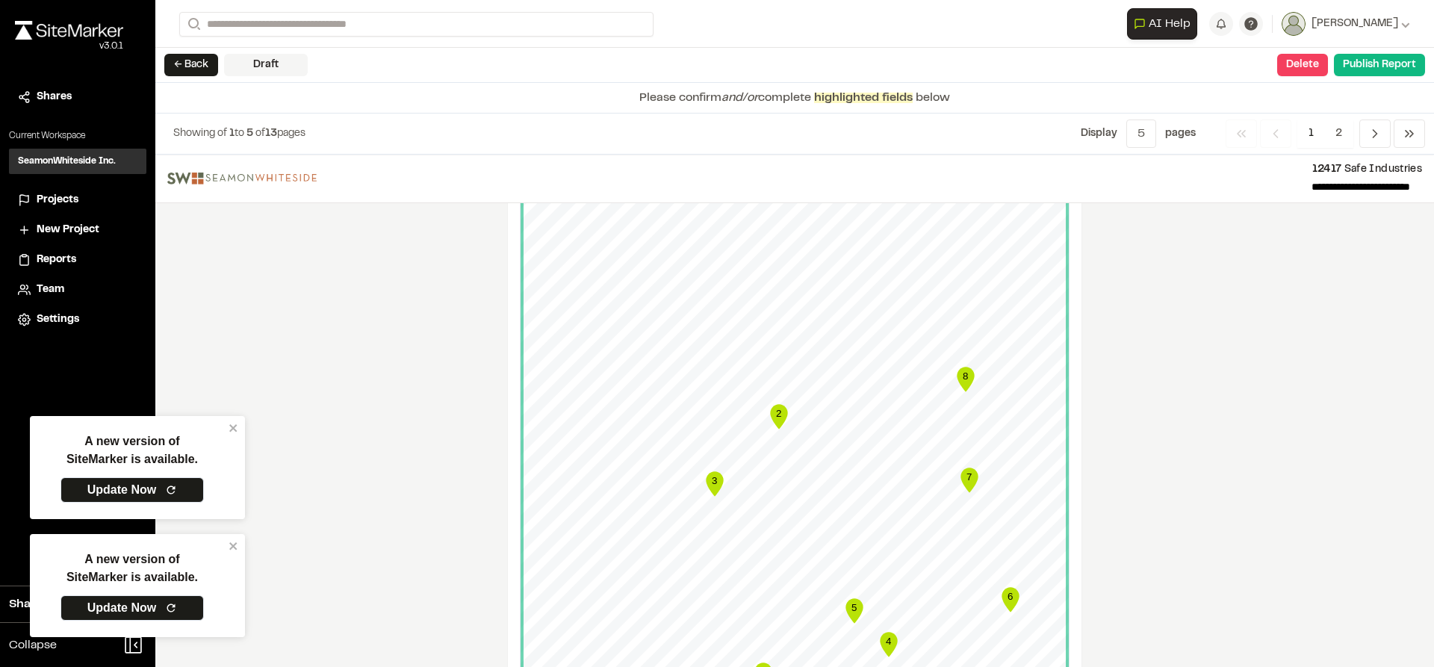
scroll to position [1793, 0]
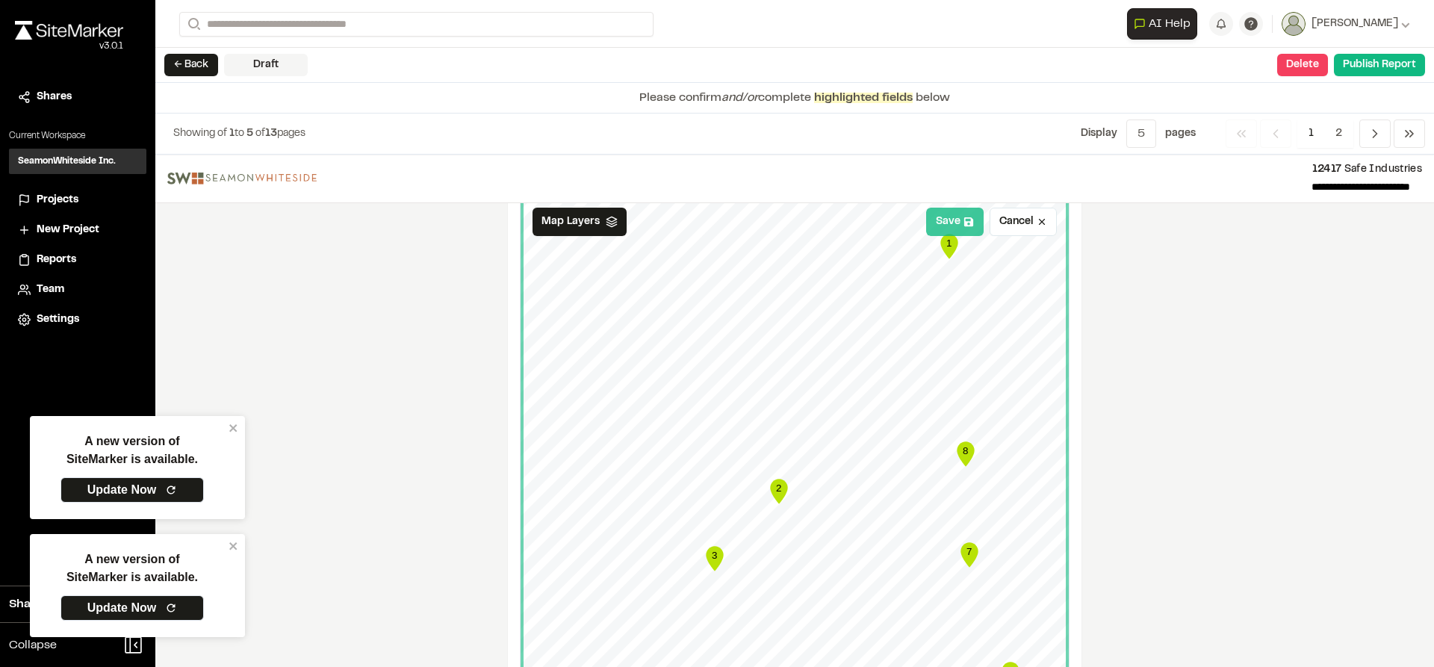
click at [952, 220] on button "Save" at bounding box center [955, 222] width 58 height 28
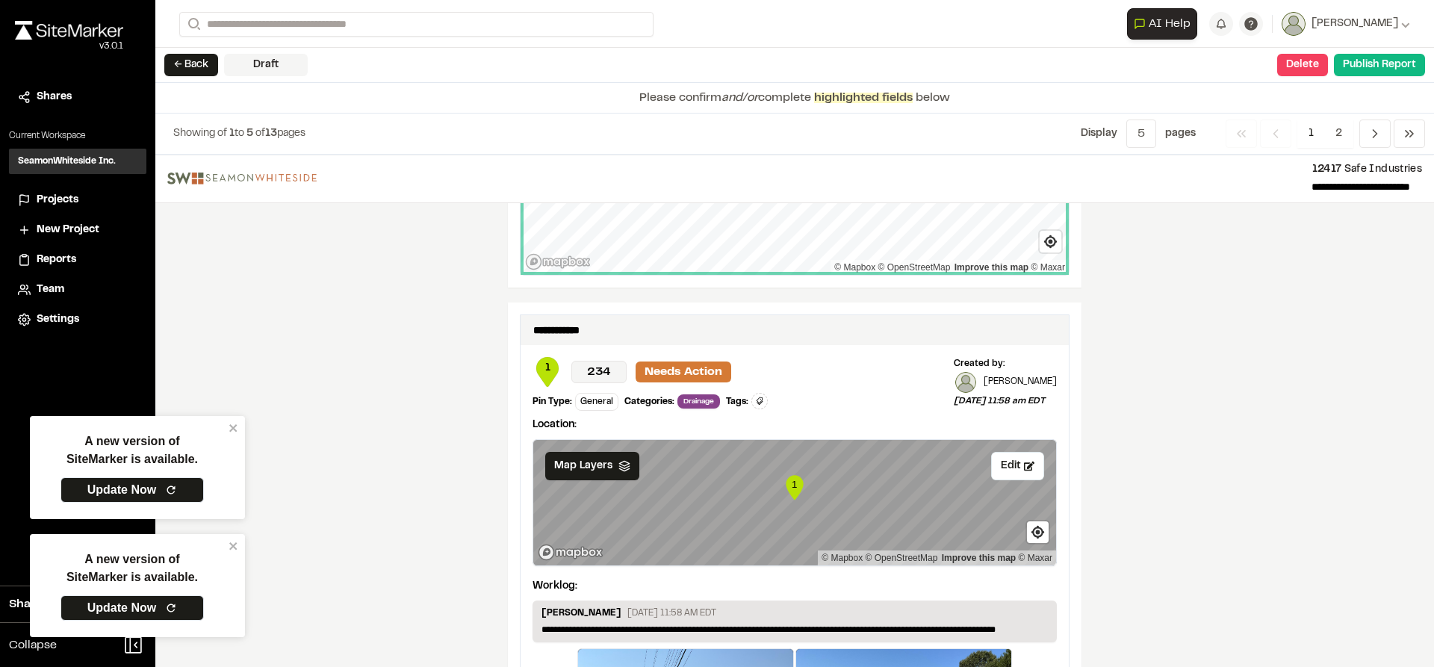
scroll to position [2465, 0]
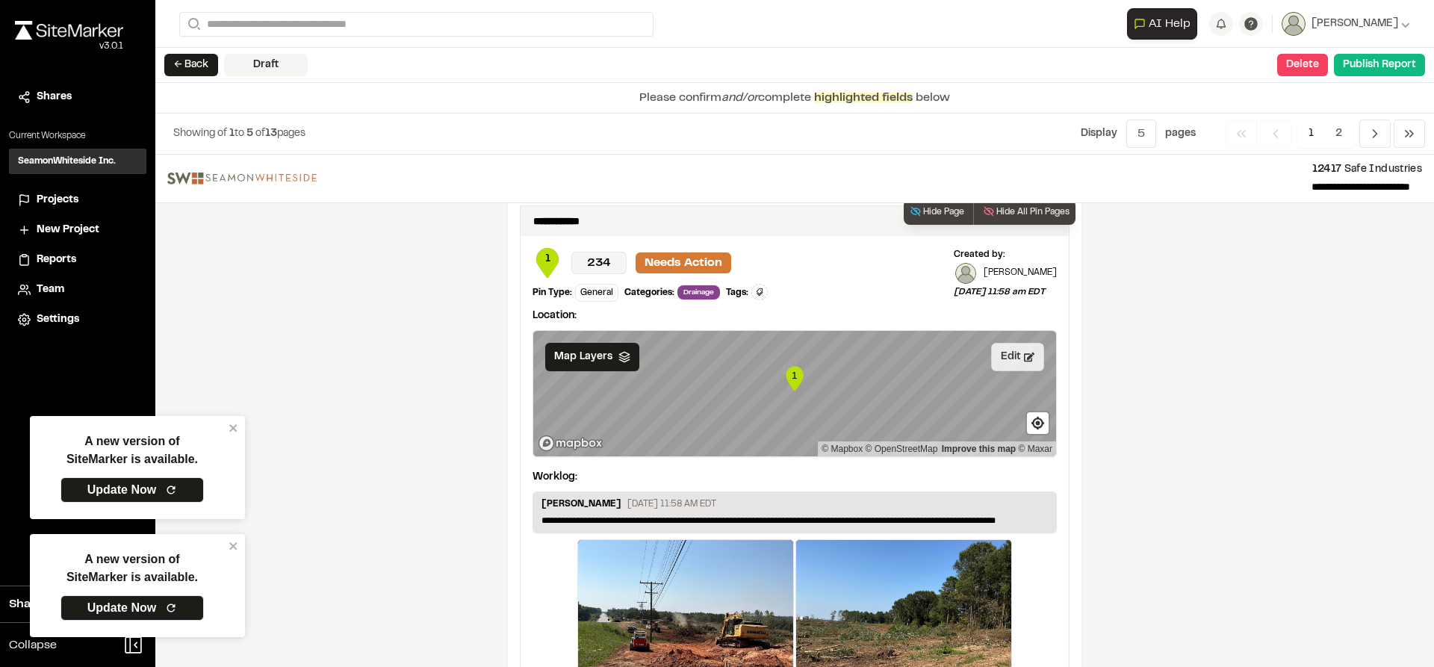
click at [1031, 343] on button "Edit" at bounding box center [1017, 357] width 53 height 28
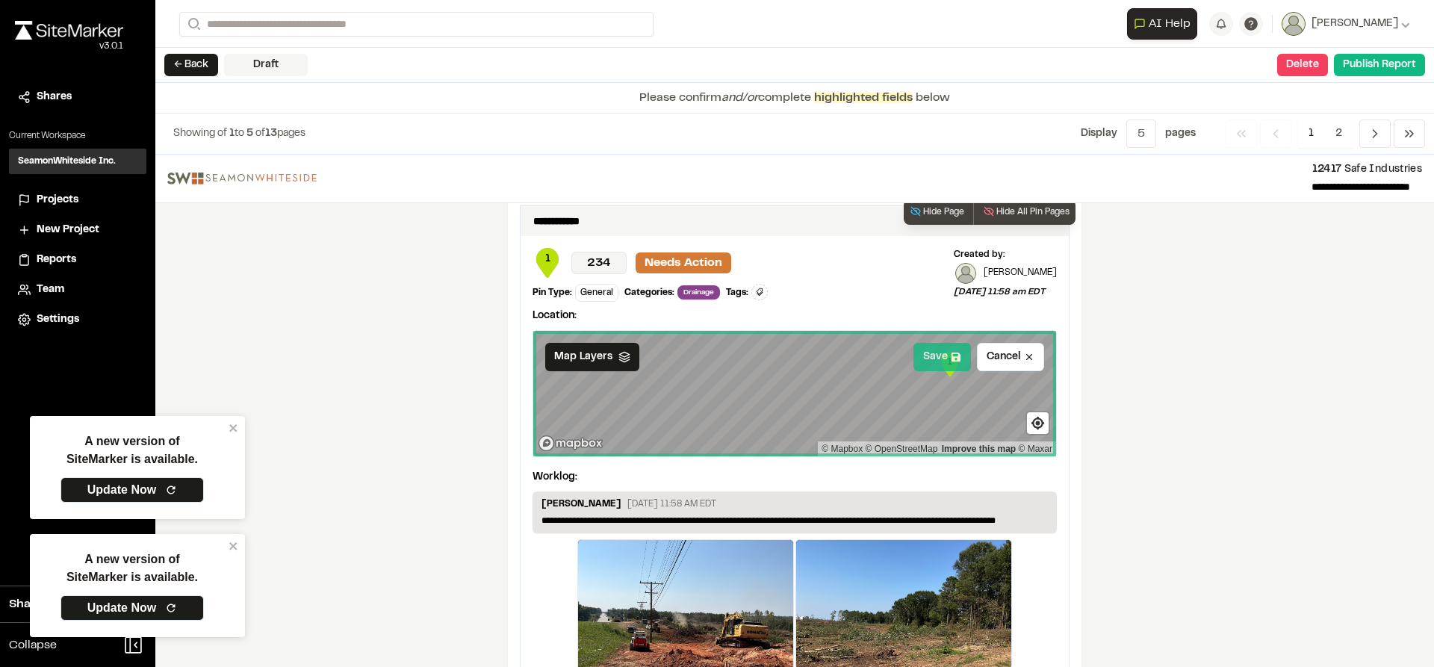
click at [941, 350] on button "Save" at bounding box center [943, 357] width 58 height 28
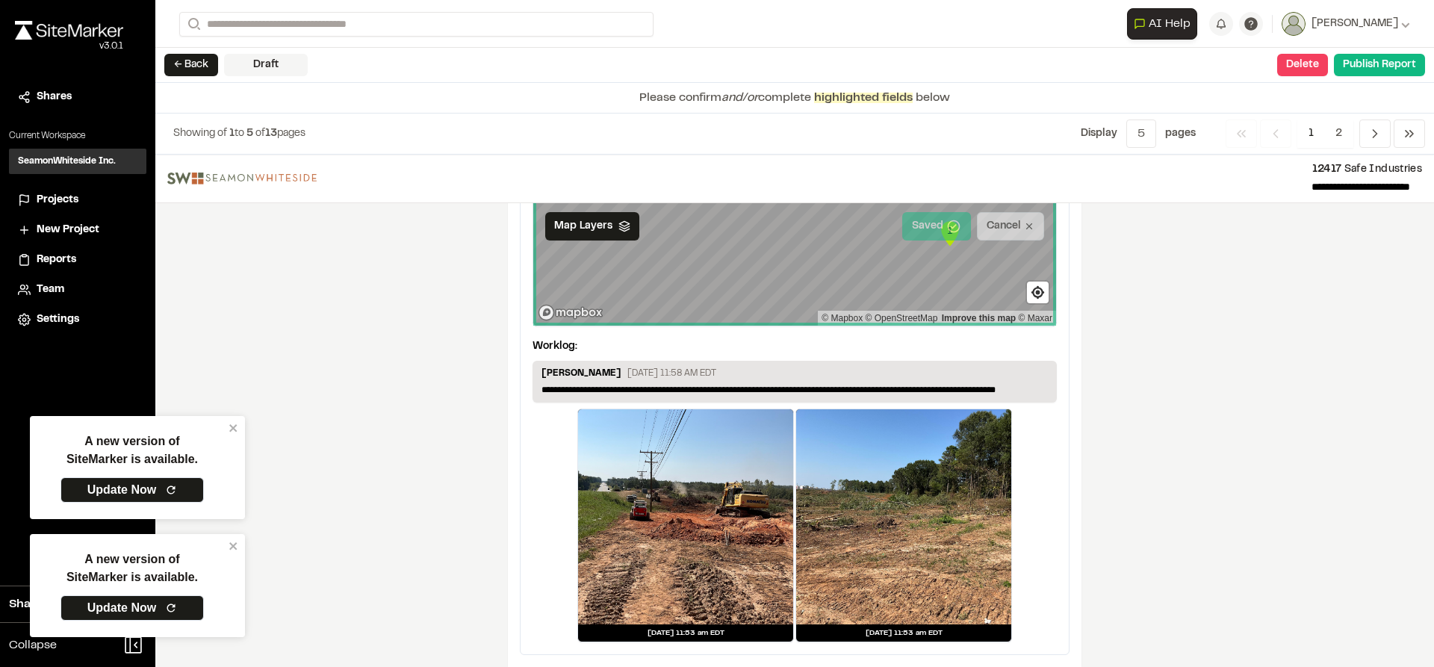
scroll to position [2601, 0]
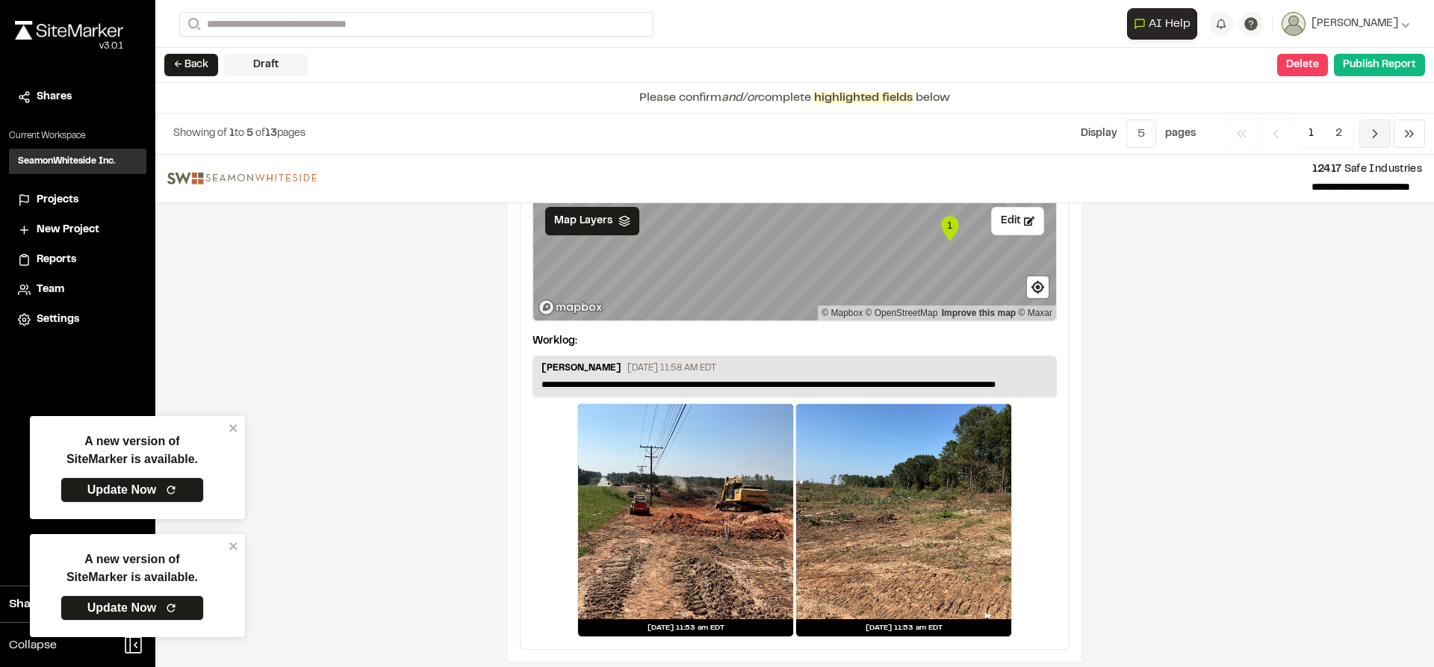
click at [1372, 135] on icon "Navigation" at bounding box center [1375, 133] width 15 height 15
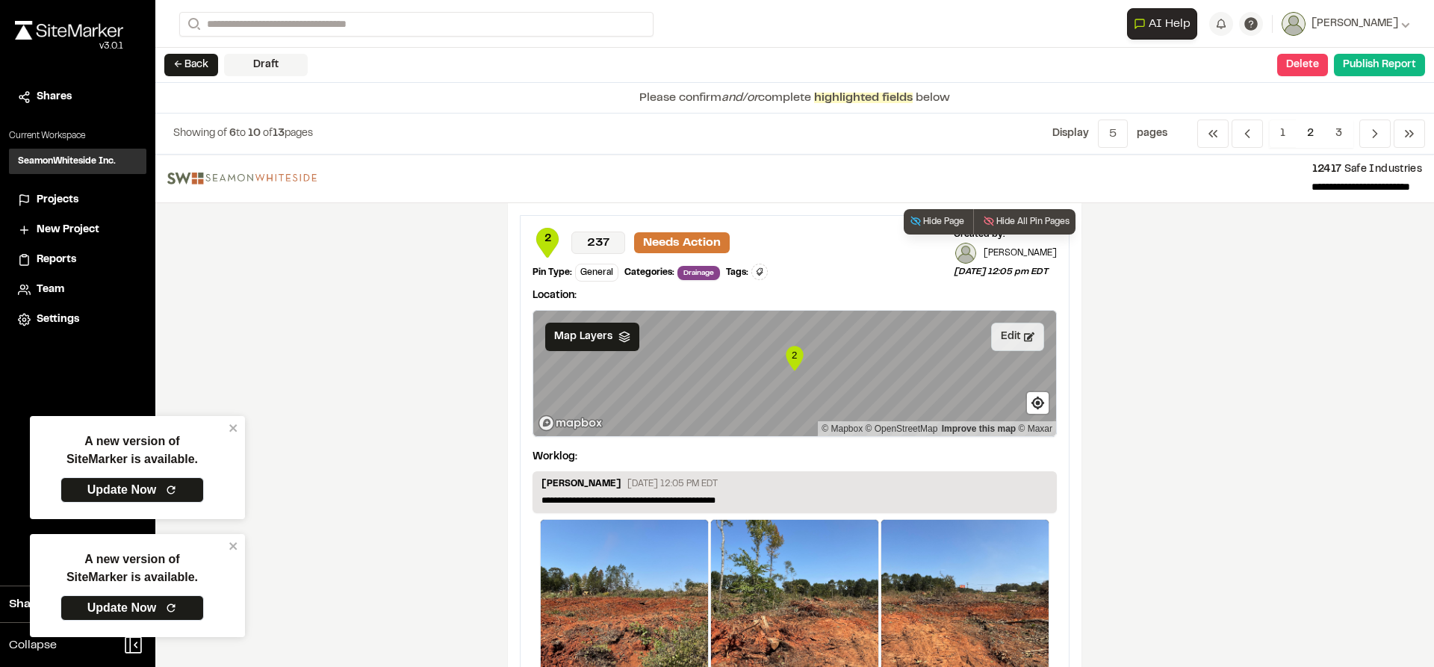
click at [1014, 337] on button "Edit" at bounding box center [1017, 337] width 53 height 28
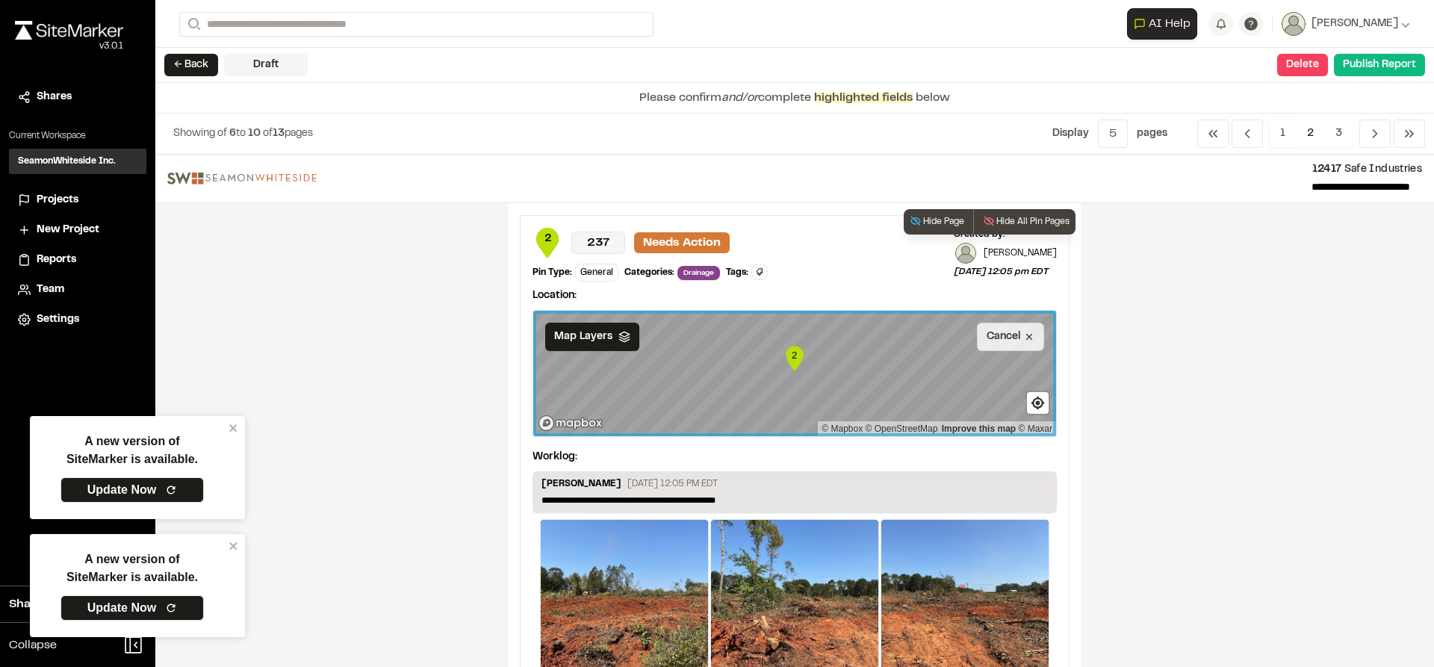
click at [1014, 337] on button "Cancel" at bounding box center [1010, 337] width 67 height 28
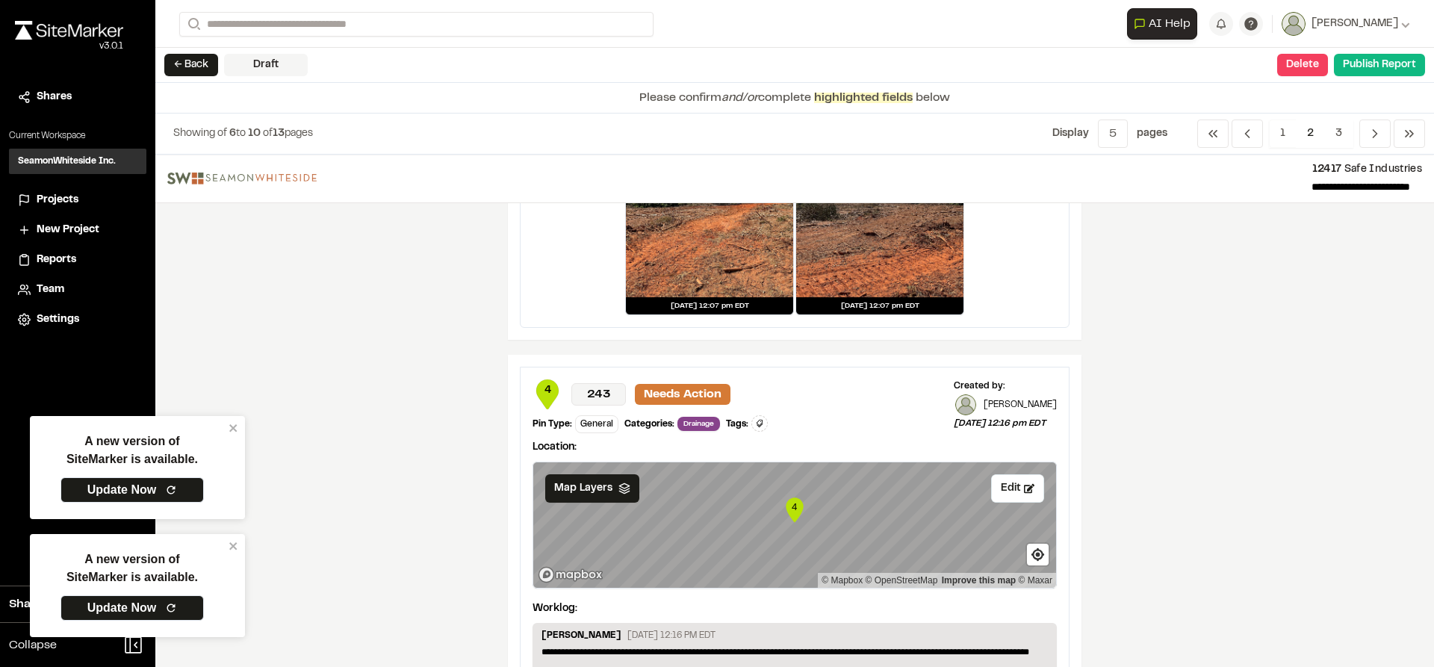
scroll to position [1419, 0]
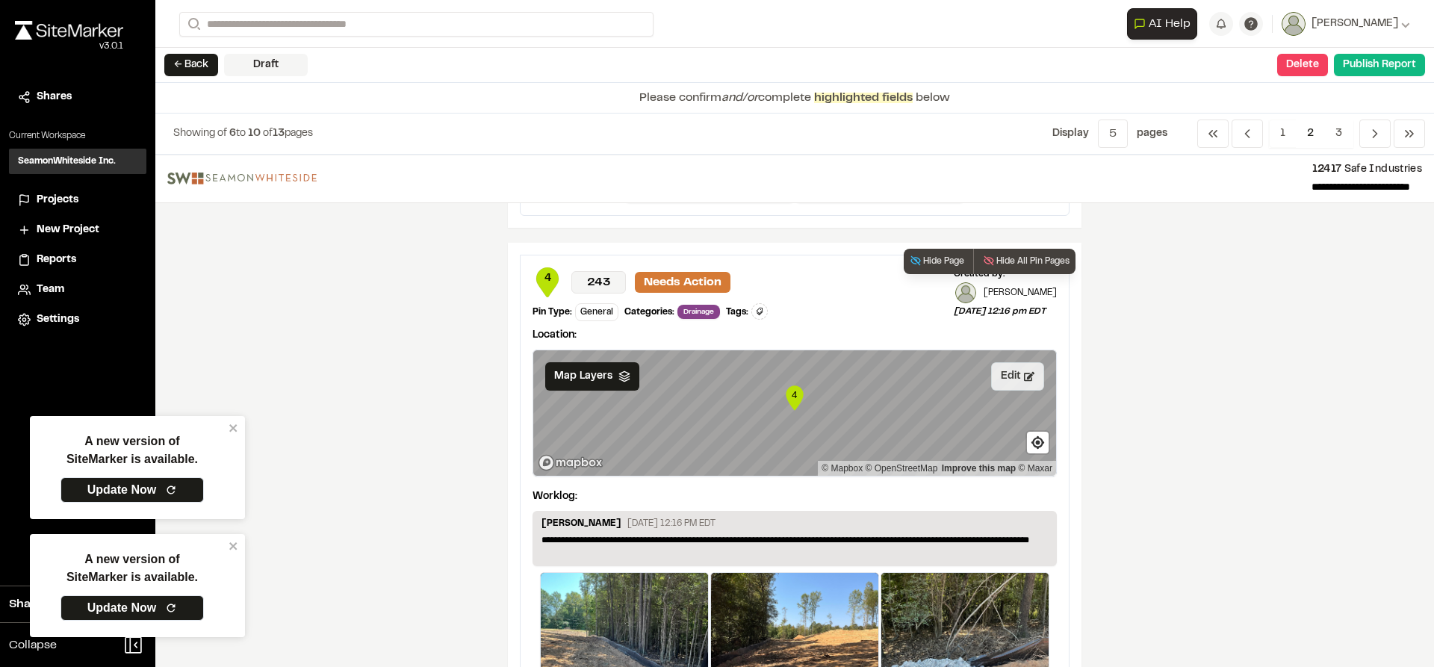
click at [994, 371] on button "Edit" at bounding box center [1017, 376] width 53 height 28
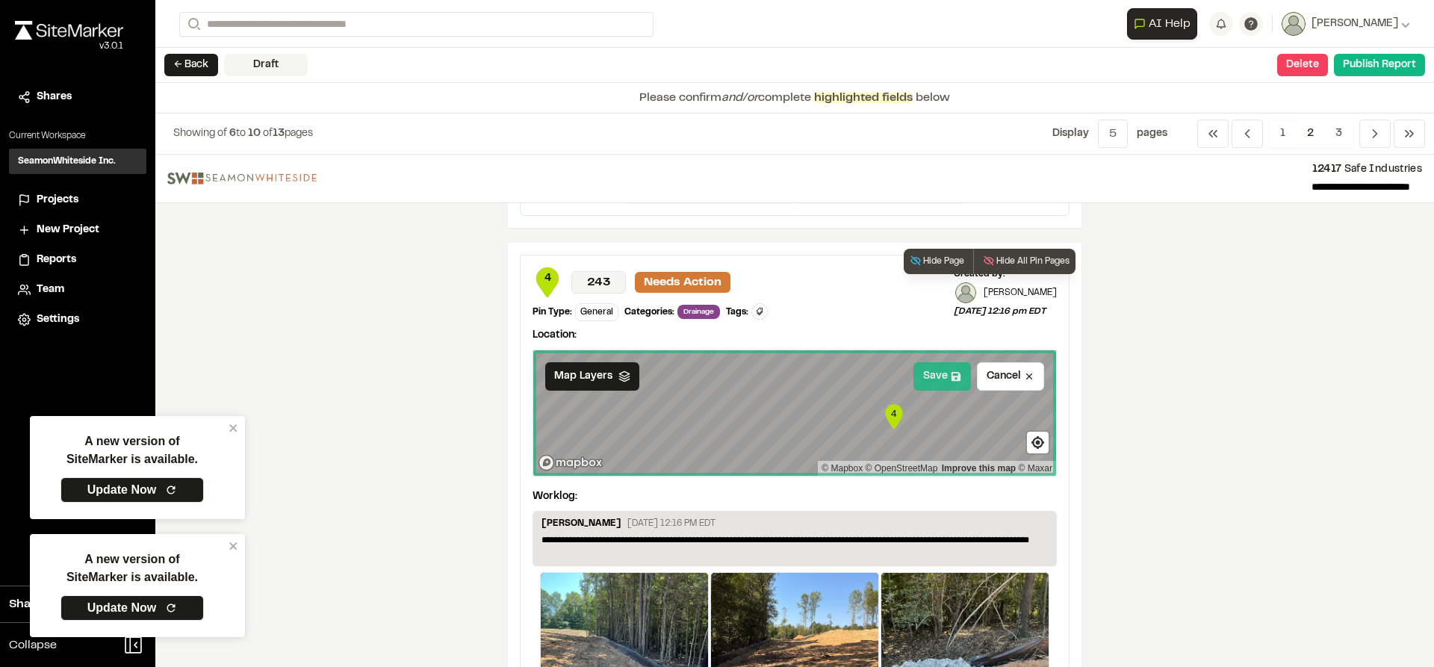
click at [942, 381] on button "Save" at bounding box center [943, 376] width 58 height 28
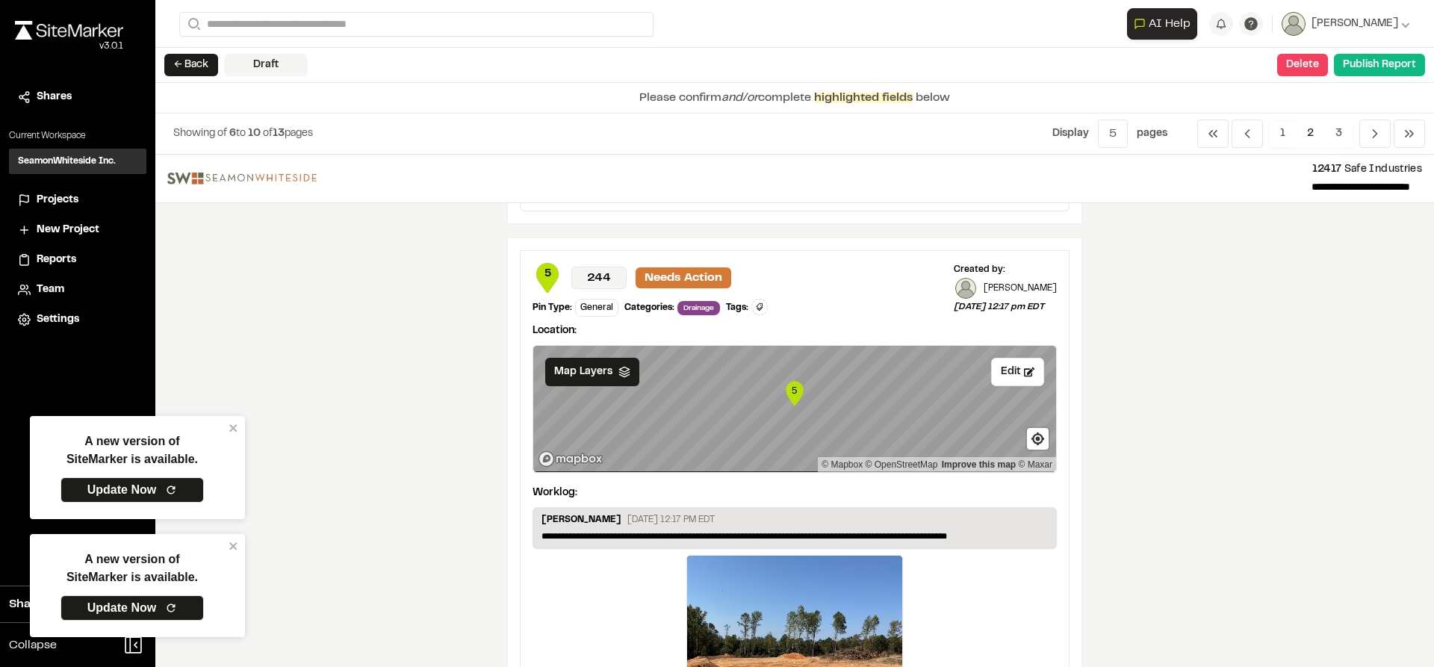
scroll to position [2241, 0]
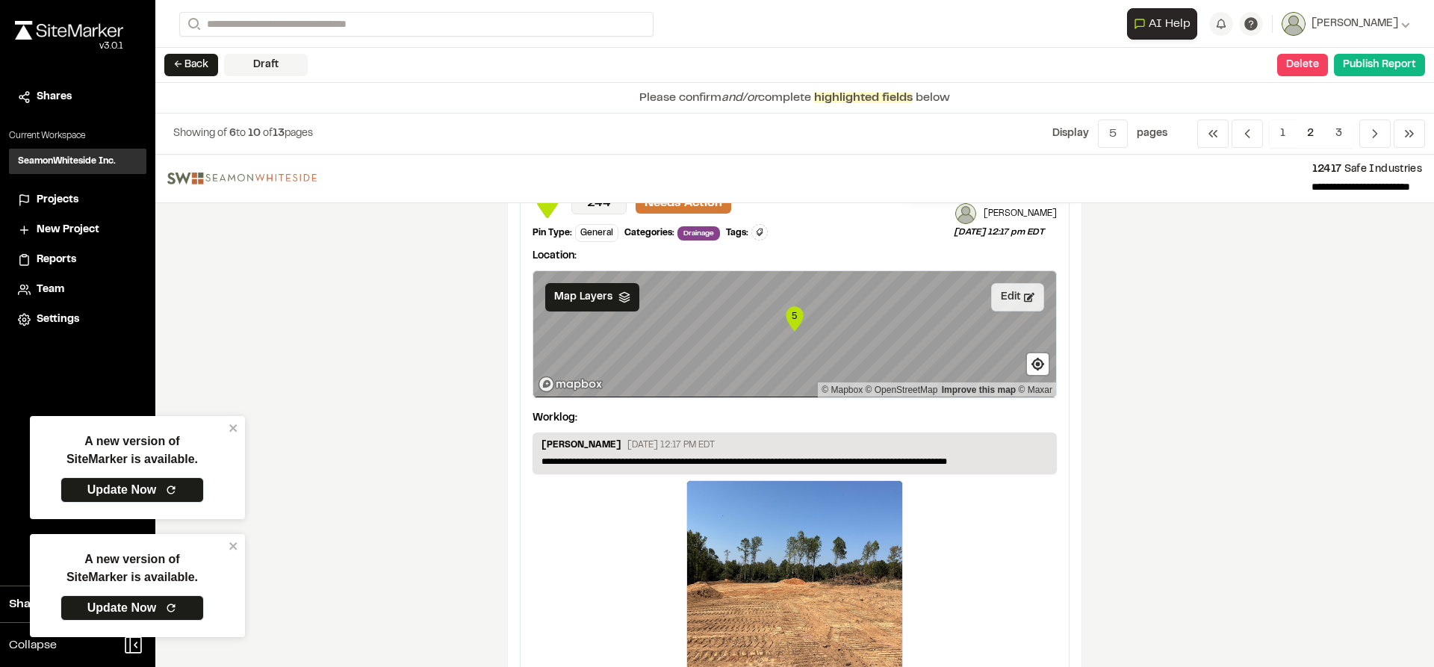
click at [1019, 303] on button "Edit" at bounding box center [1017, 297] width 53 height 28
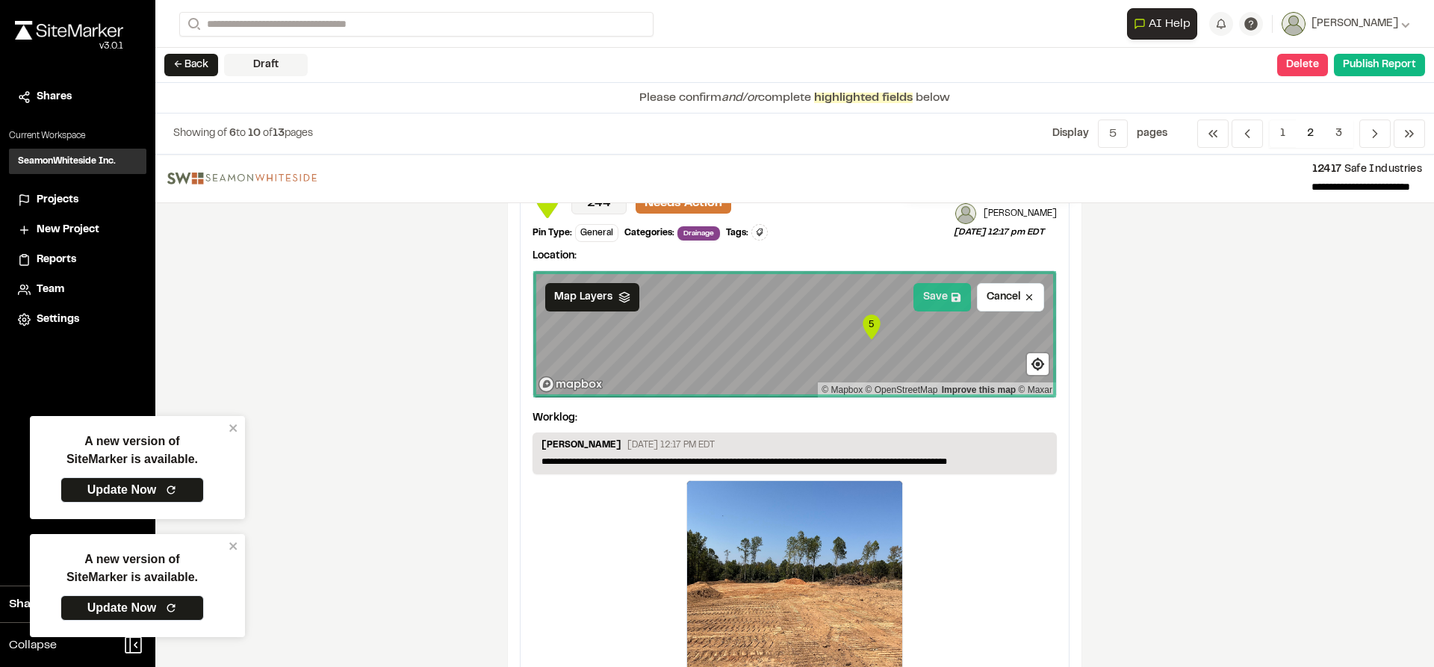
click at [937, 306] on button "Save" at bounding box center [943, 297] width 58 height 28
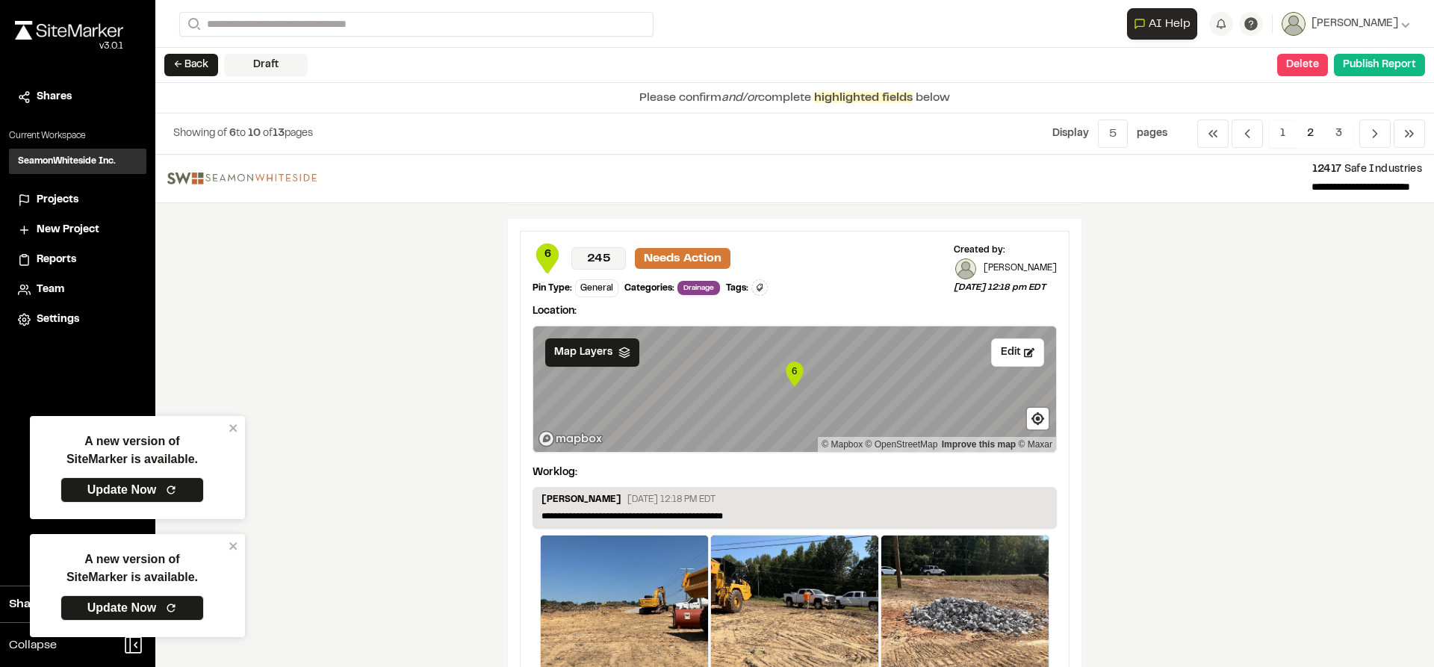
scroll to position [2839, 0]
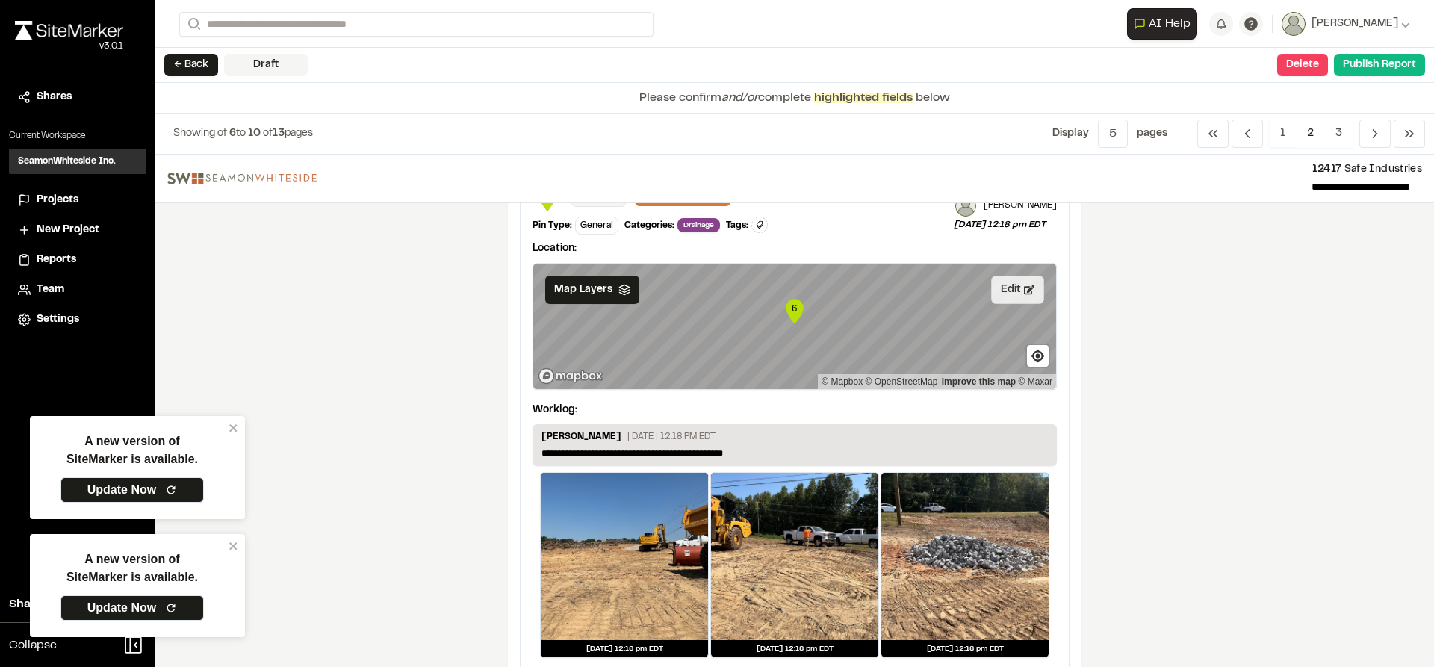
click at [1024, 287] on icon at bounding box center [1029, 289] width 10 height 9
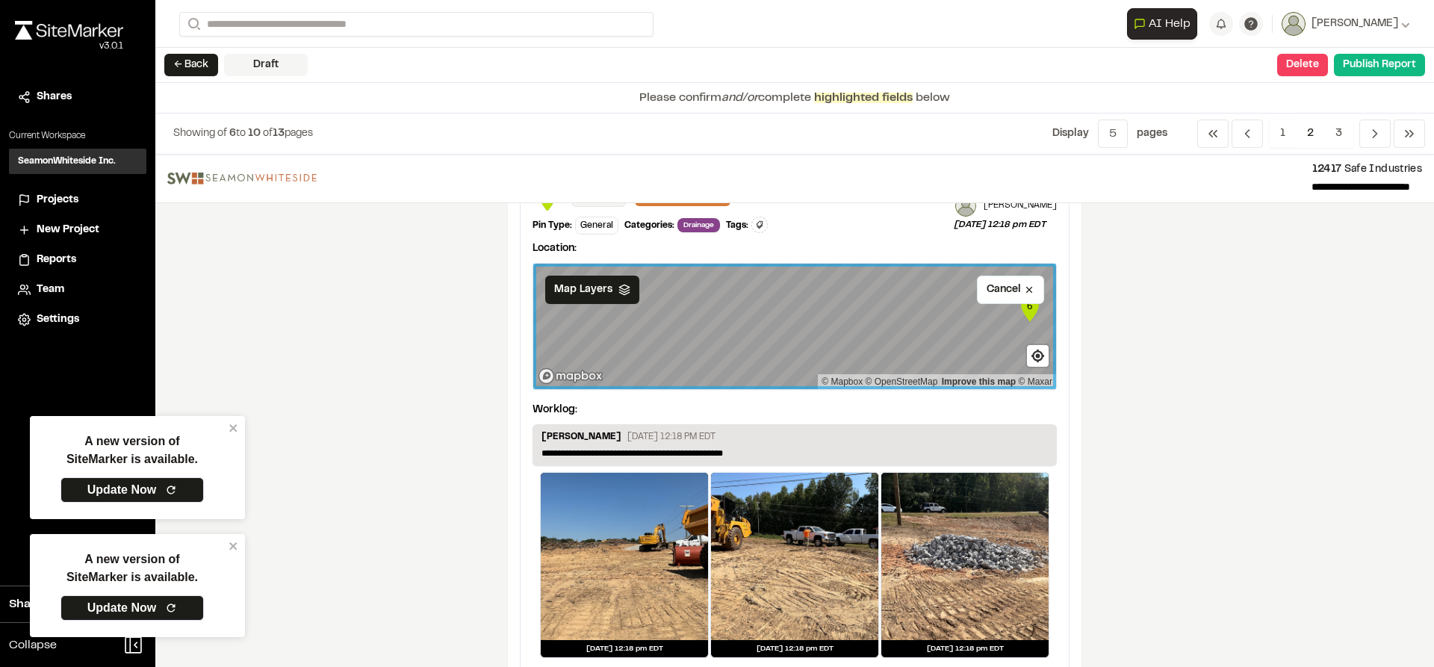
click at [1058, 327] on div "**********" at bounding box center [795, 419] width 548 height 501
click at [918, 297] on button "Save" at bounding box center [943, 290] width 58 height 28
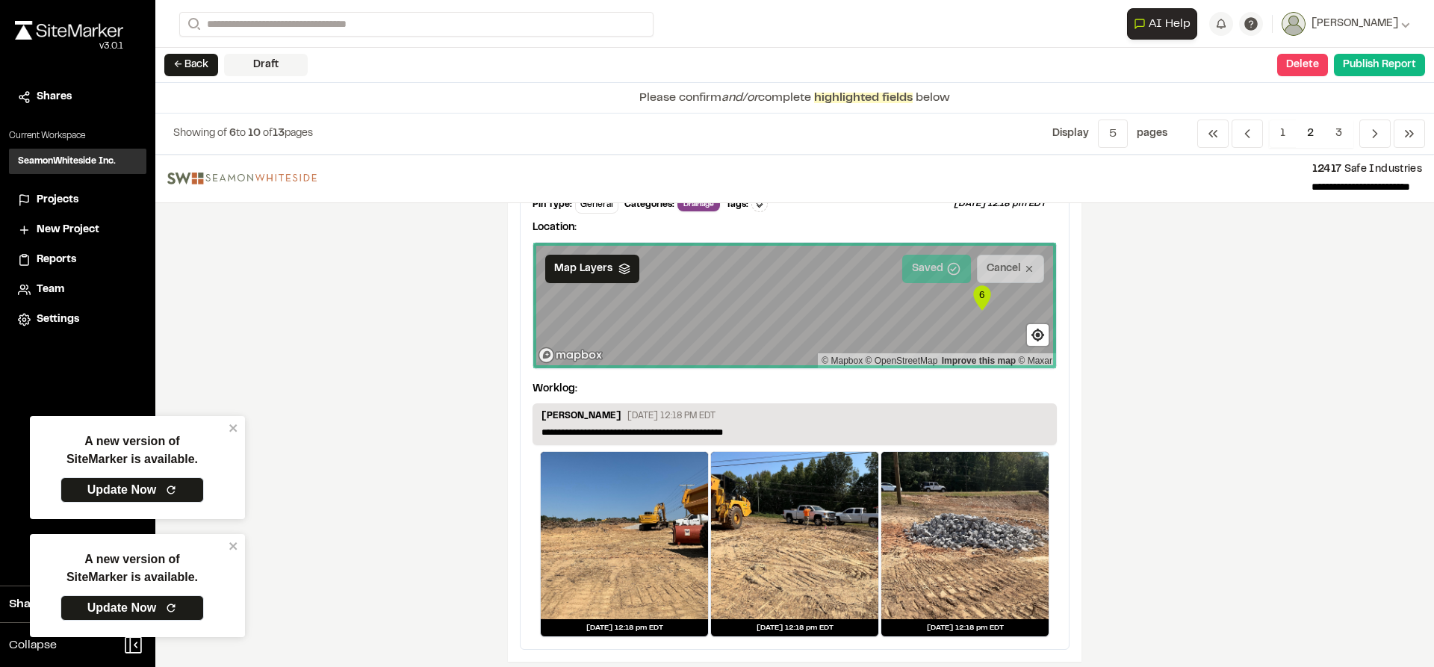
scroll to position [2869, 0]
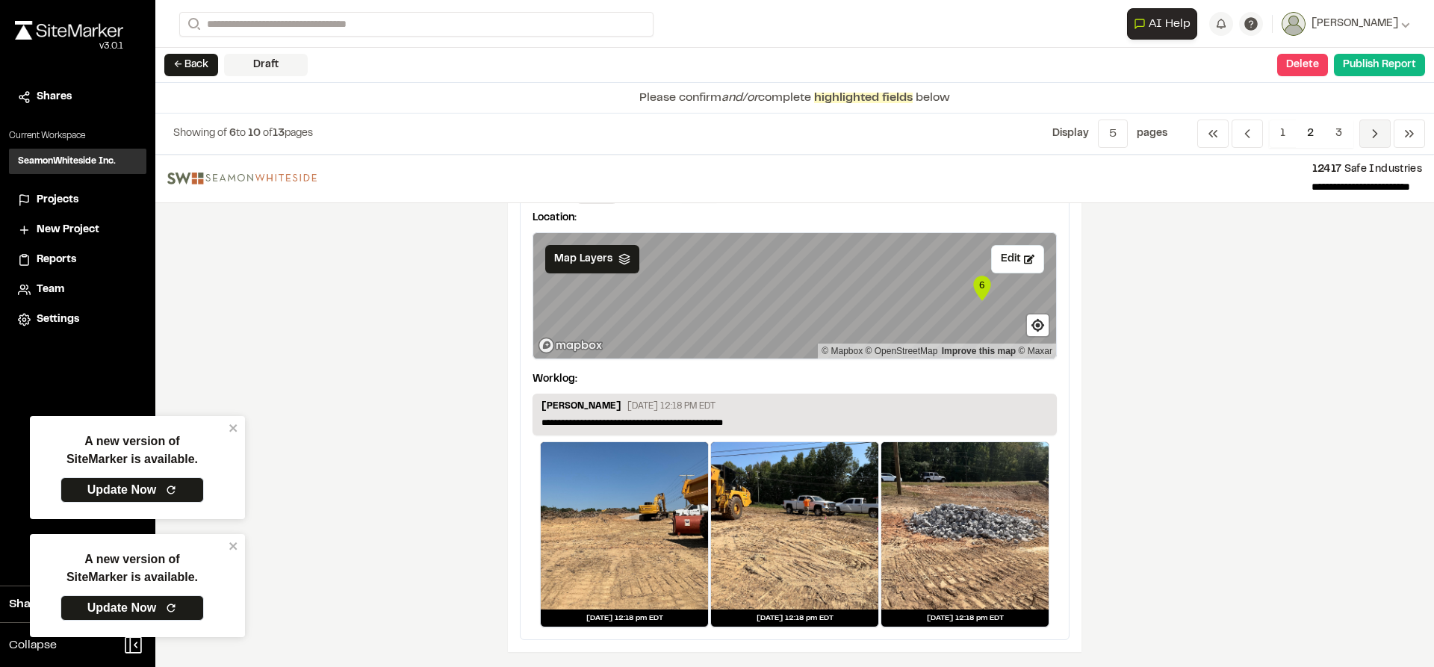
click at [1383, 137] on span "Previous" at bounding box center [1375, 134] width 31 height 28
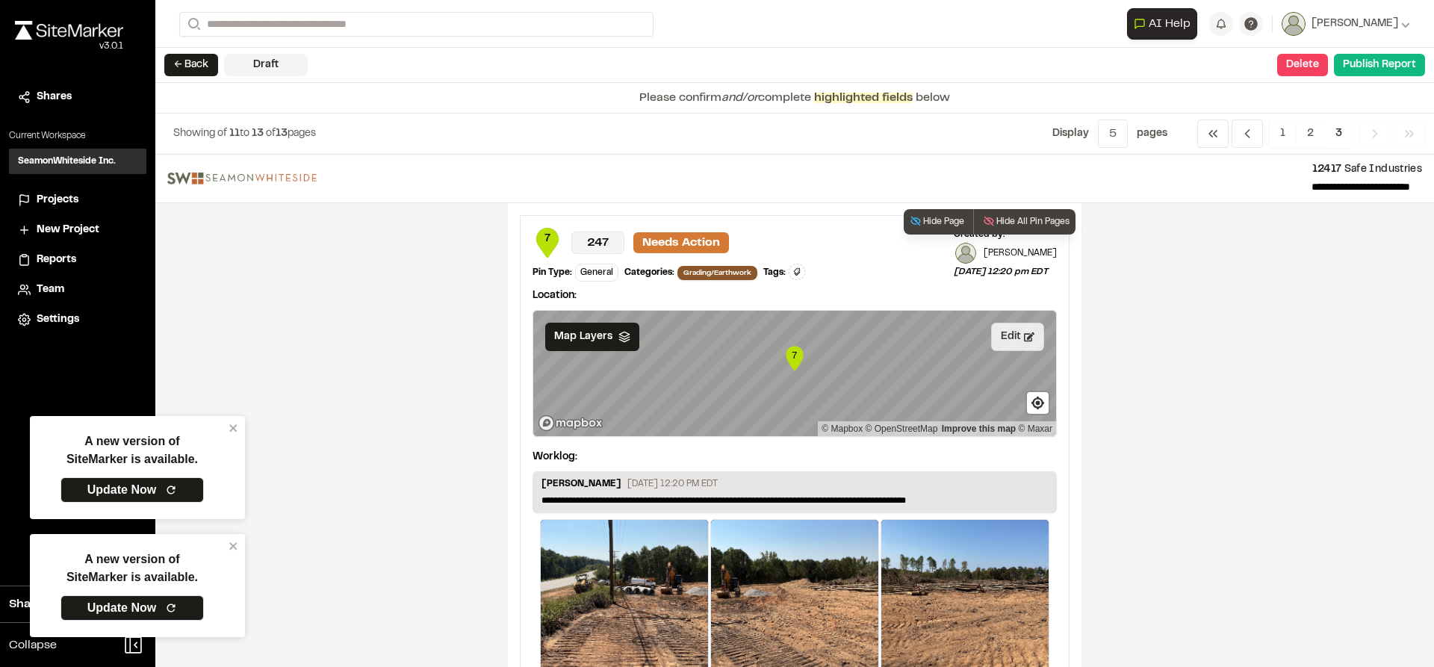
click at [1024, 338] on icon at bounding box center [1029, 337] width 10 height 10
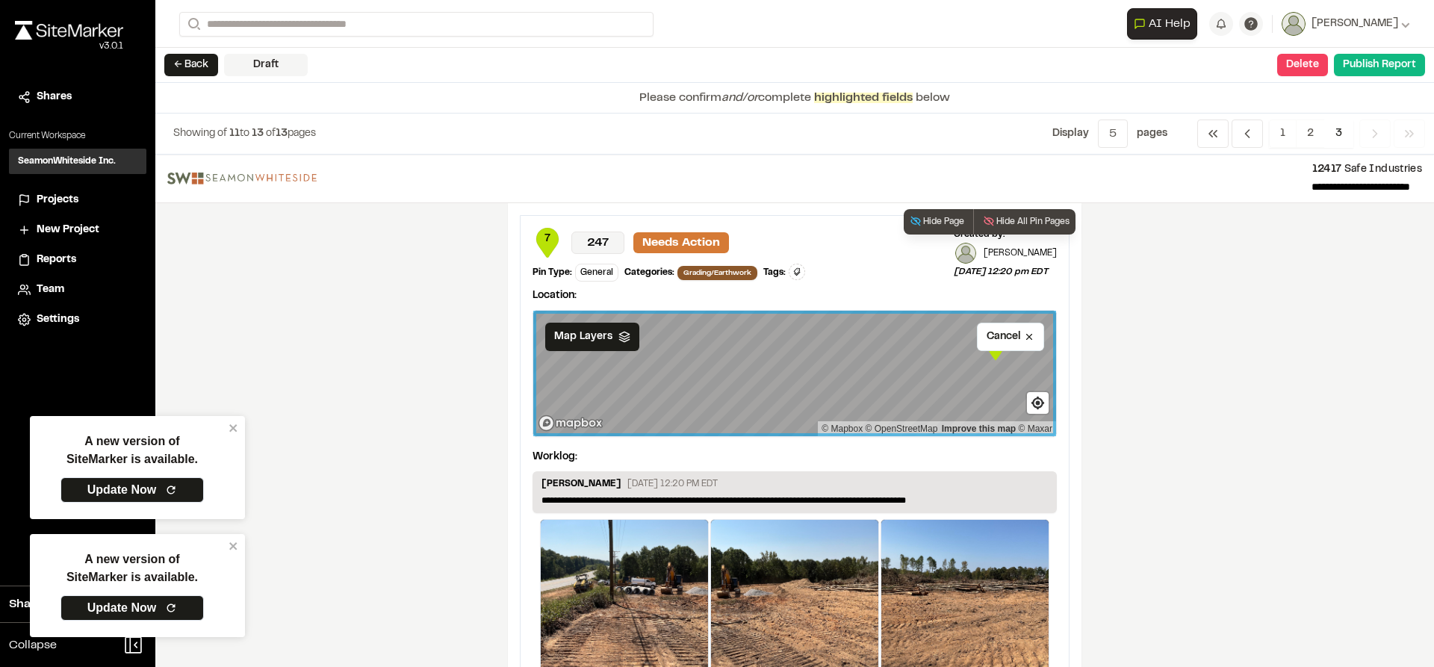
click at [1067, 382] on div "**********" at bounding box center [795, 560] width 574 height 714
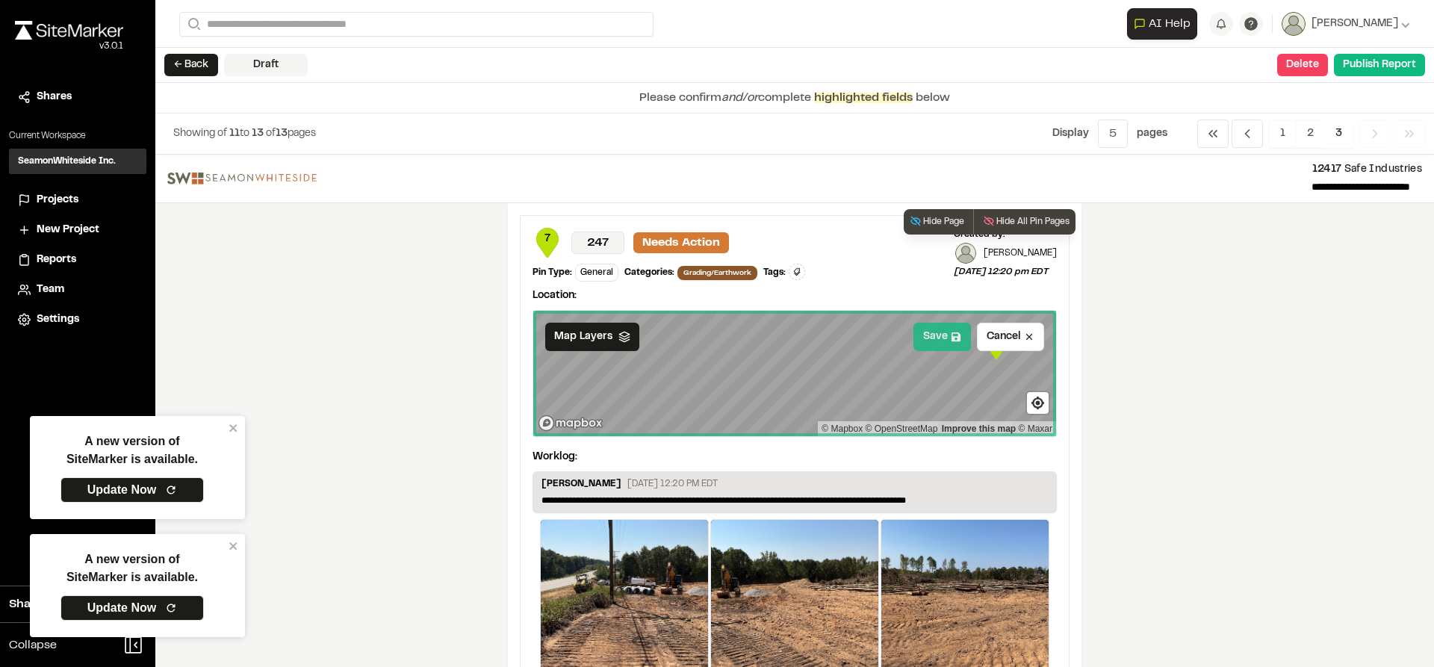
click at [953, 344] on button "Save" at bounding box center [943, 337] width 58 height 28
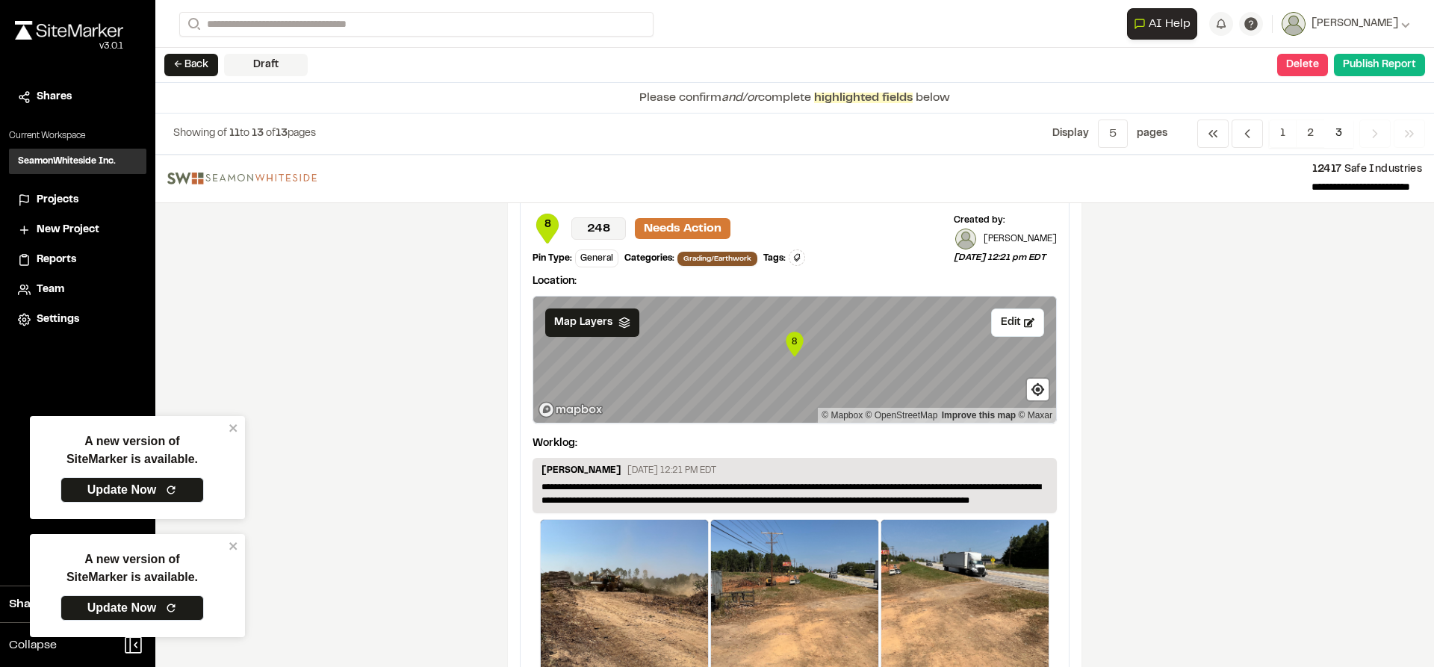
scroll to position [747, 0]
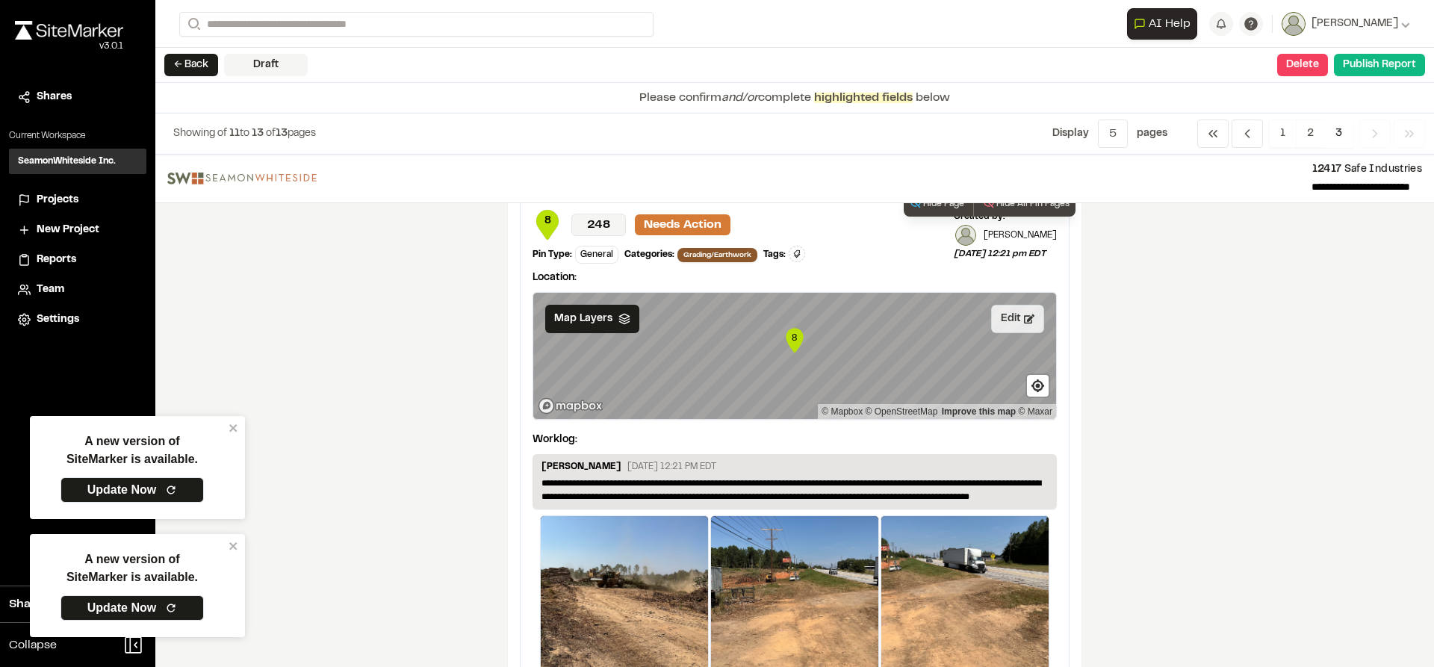
click at [1020, 313] on button "Edit" at bounding box center [1017, 319] width 53 height 28
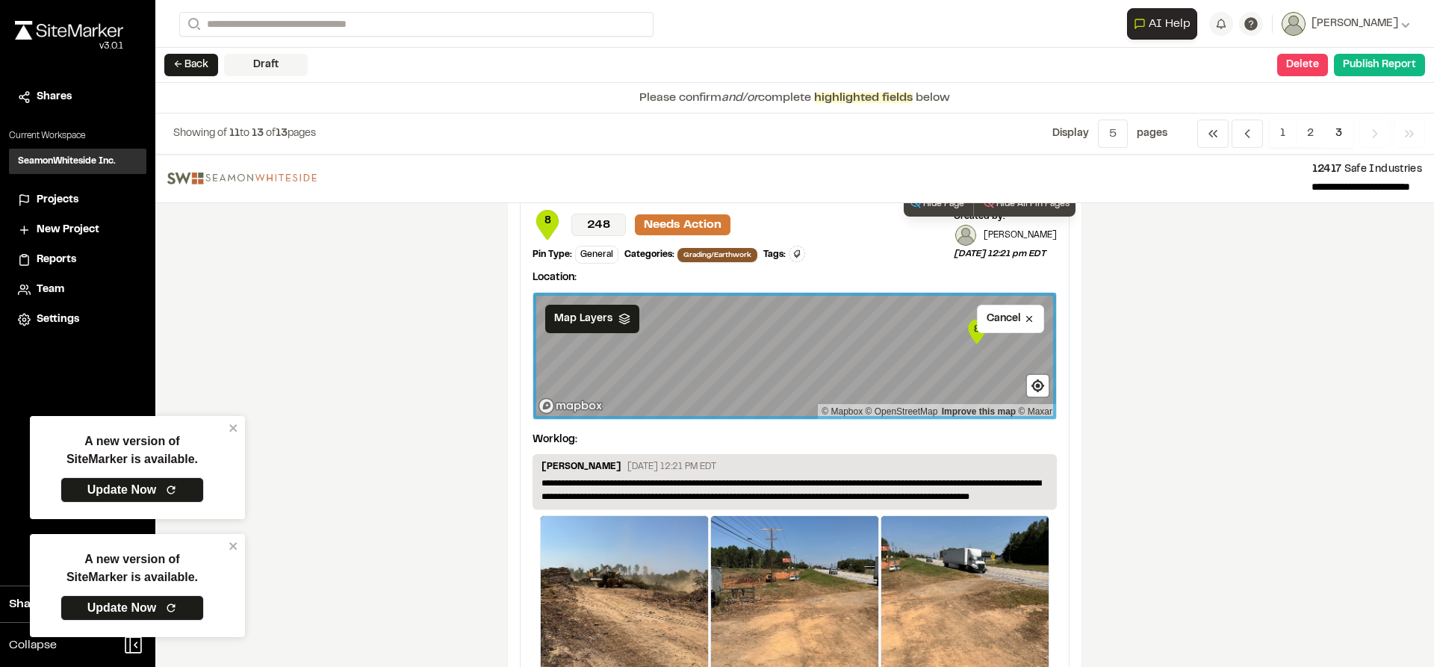
click at [1070, 357] on div "**********" at bounding box center [795, 455] width 574 height 540
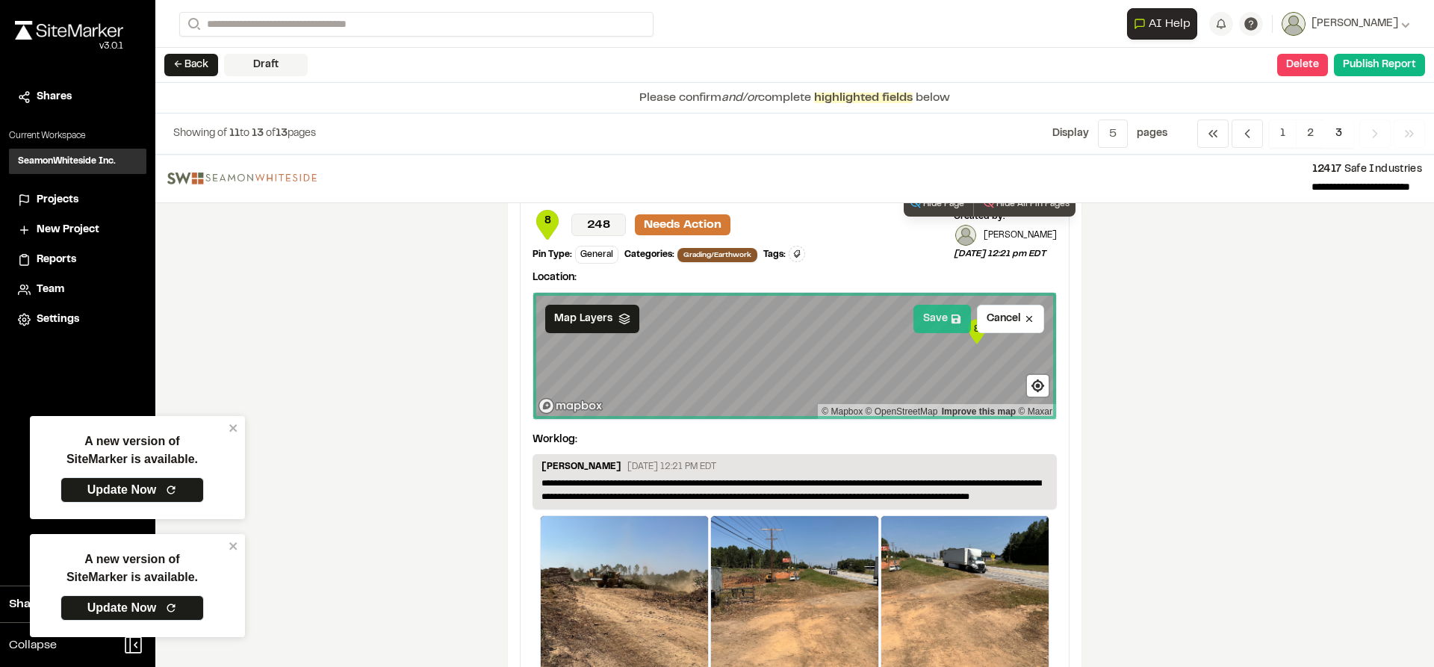
click at [955, 329] on button "Save" at bounding box center [943, 319] width 58 height 28
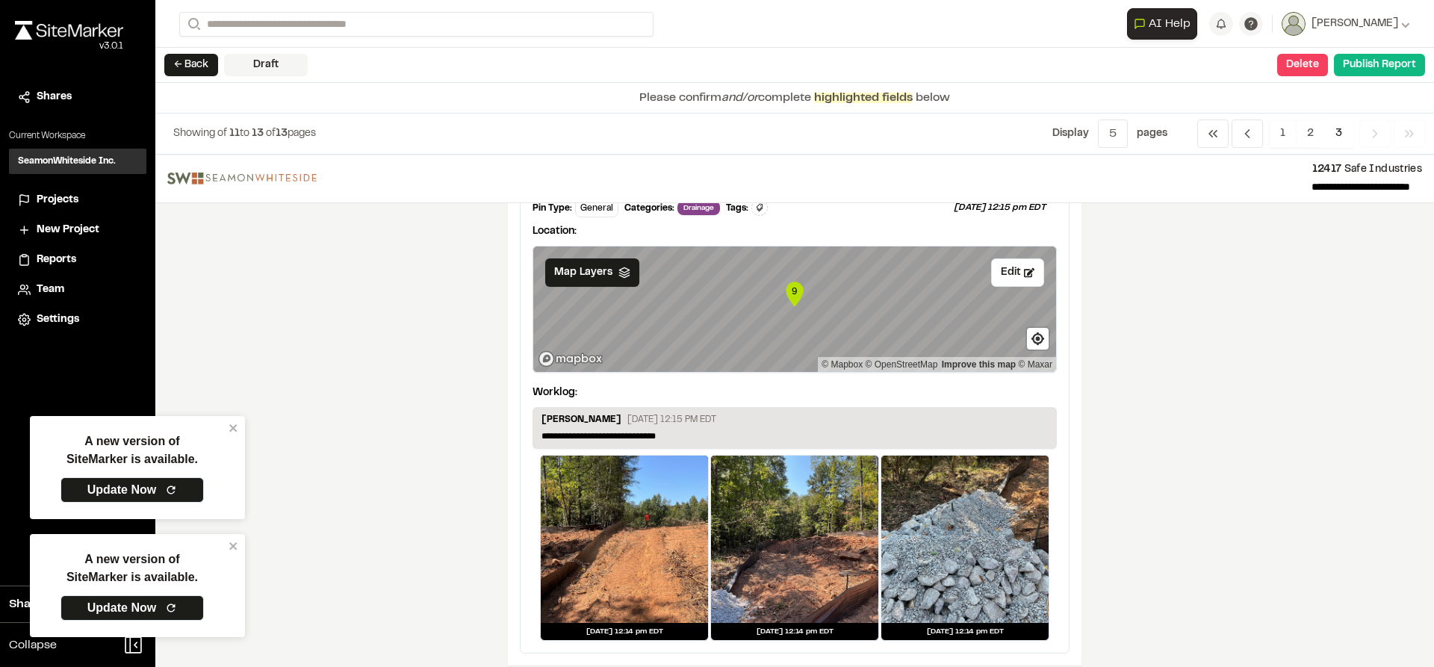
scroll to position [1363, 0]
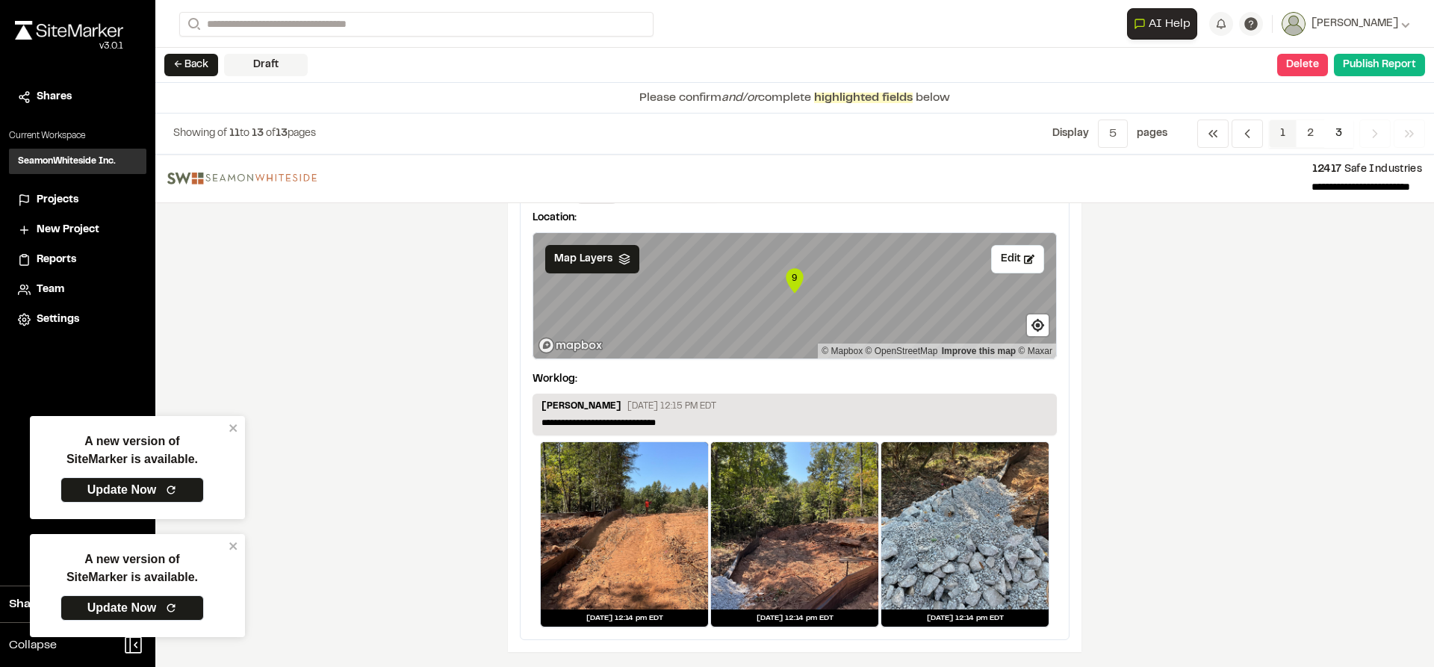
click at [1271, 137] on span "1" at bounding box center [1283, 134] width 28 height 28
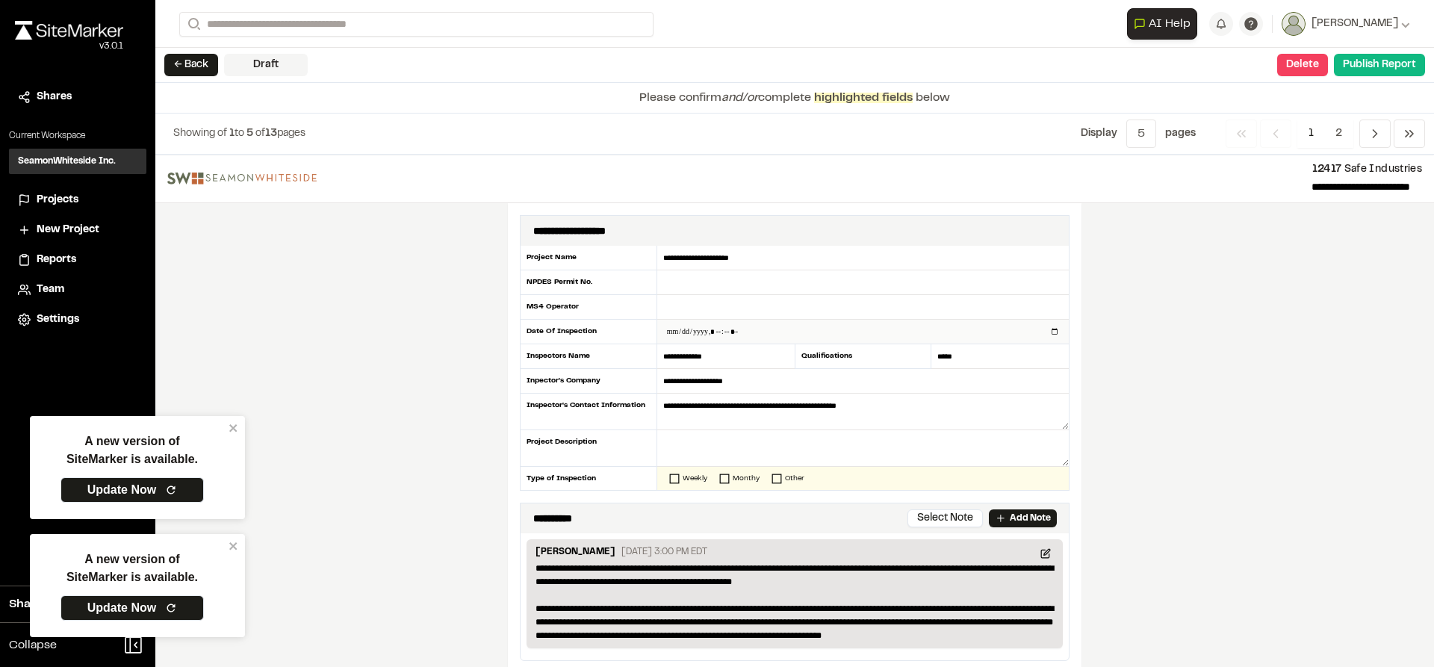
click at [1049, 336] on input "datetime-local" at bounding box center [863, 332] width 412 height 24
click at [1050, 334] on input "datetime-local" at bounding box center [863, 332] width 412 height 24
click at [1200, 320] on div "**********" at bounding box center [794, 411] width 1279 height 512
click at [1050, 330] on input "datetime-local" at bounding box center [863, 332] width 412 height 24
type input "**********"
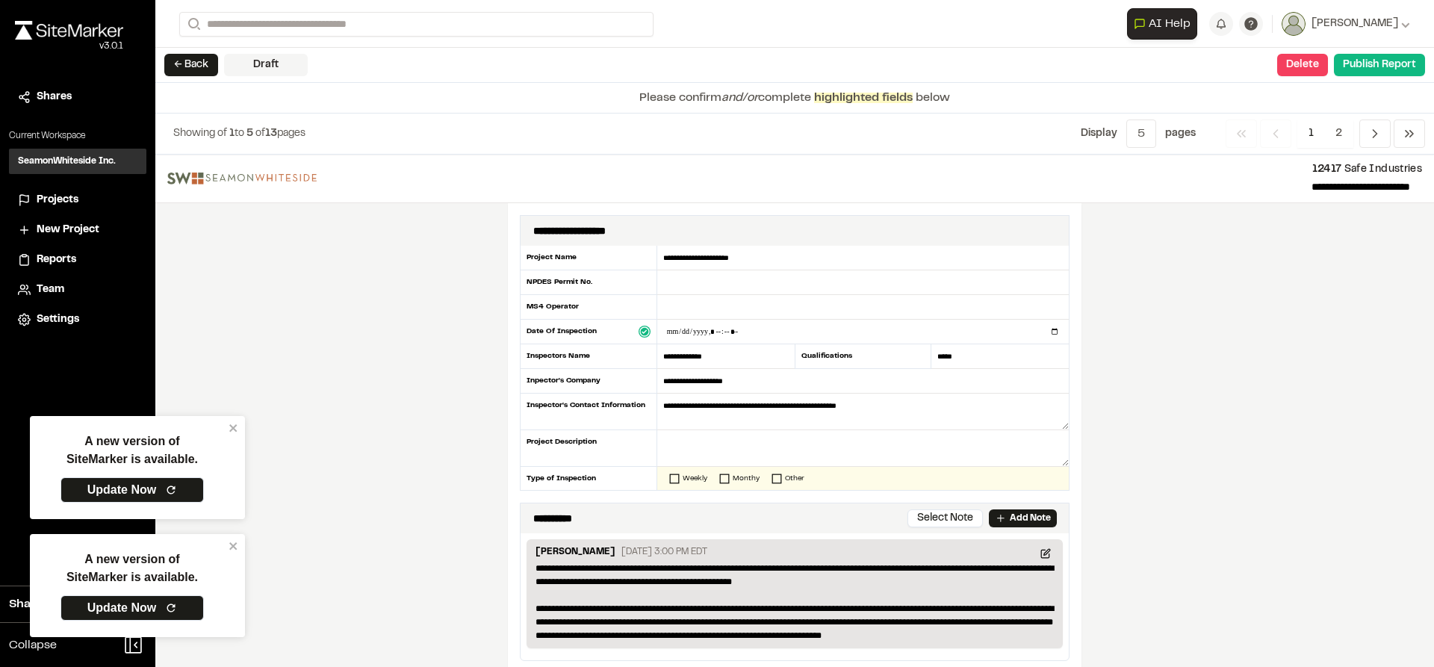
click at [1172, 320] on div "**********" at bounding box center [794, 411] width 1279 height 512
click at [738, 288] on input "text" at bounding box center [863, 282] width 412 height 25
type input "*********"
click at [734, 303] on input "text" at bounding box center [863, 307] width 412 height 25
type input "**********"
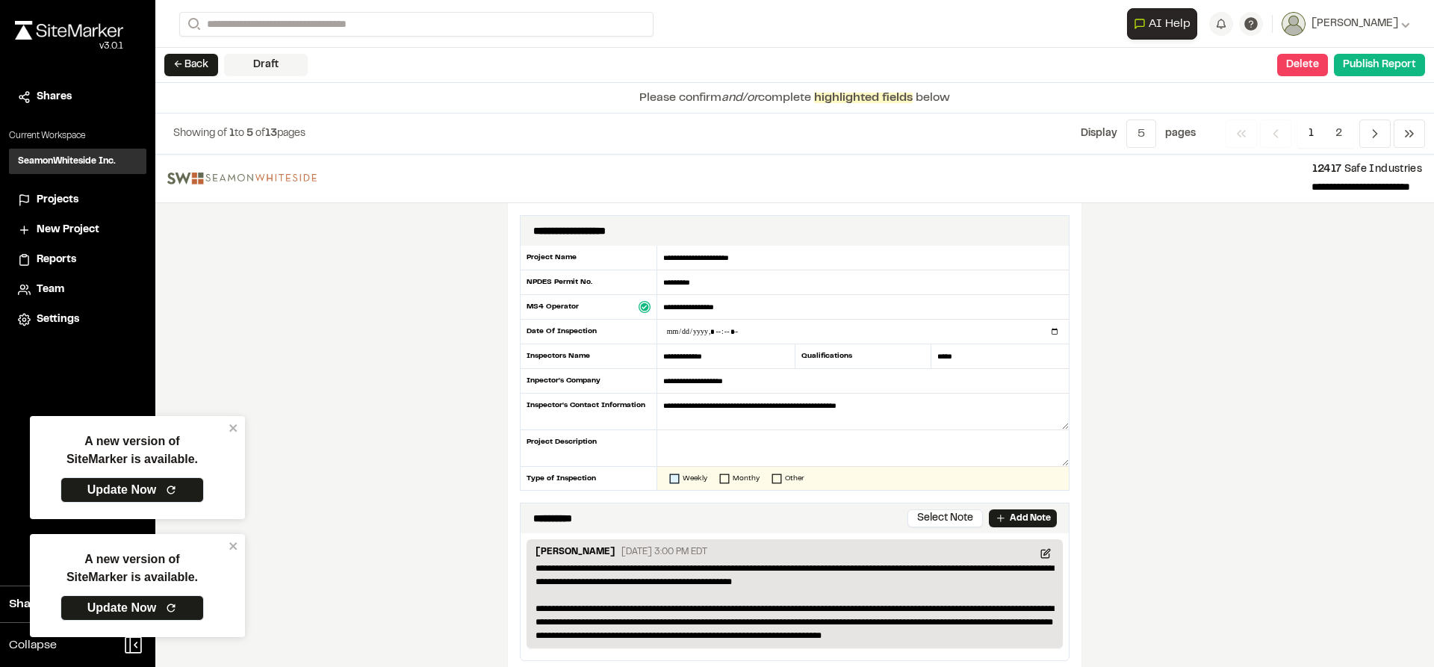
click at [671, 480] on icon at bounding box center [674, 479] width 10 height 10
click at [743, 441] on textarea at bounding box center [863, 448] width 412 height 37
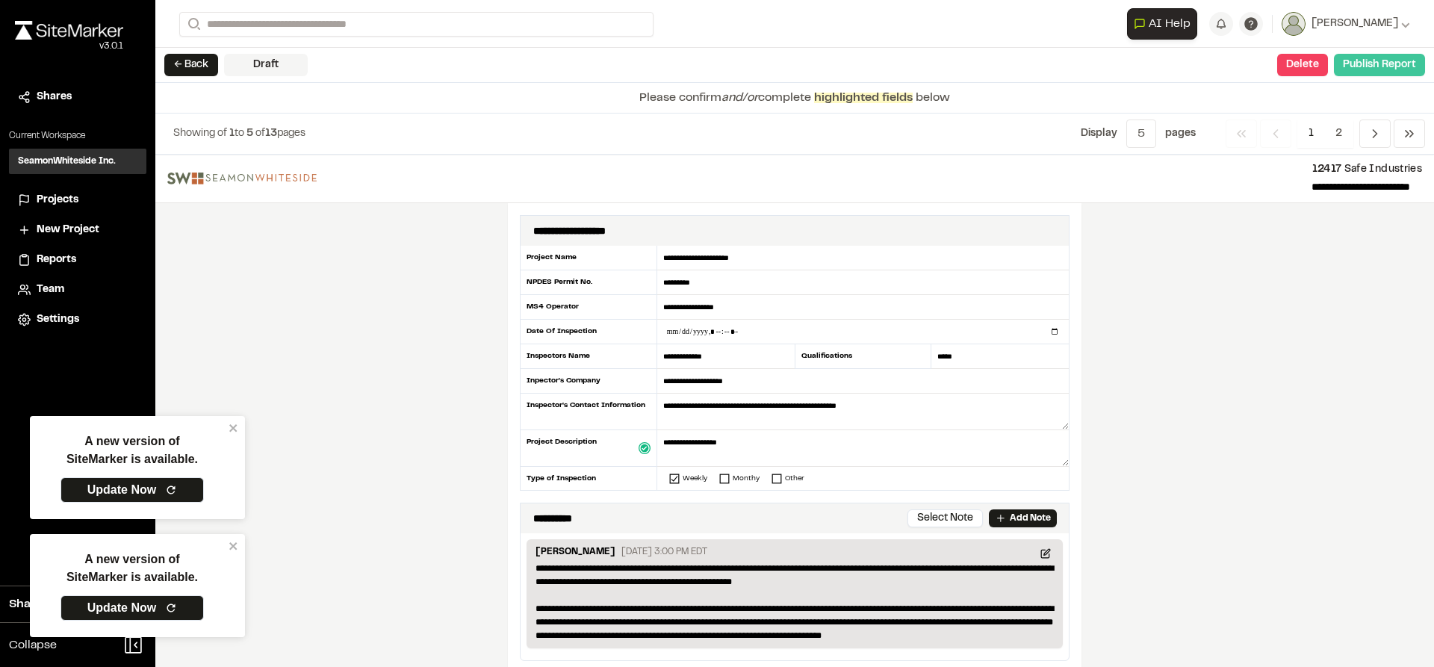
type textarea "**********"
click at [1361, 64] on button "Publish Report" at bounding box center [1379, 65] width 91 height 22
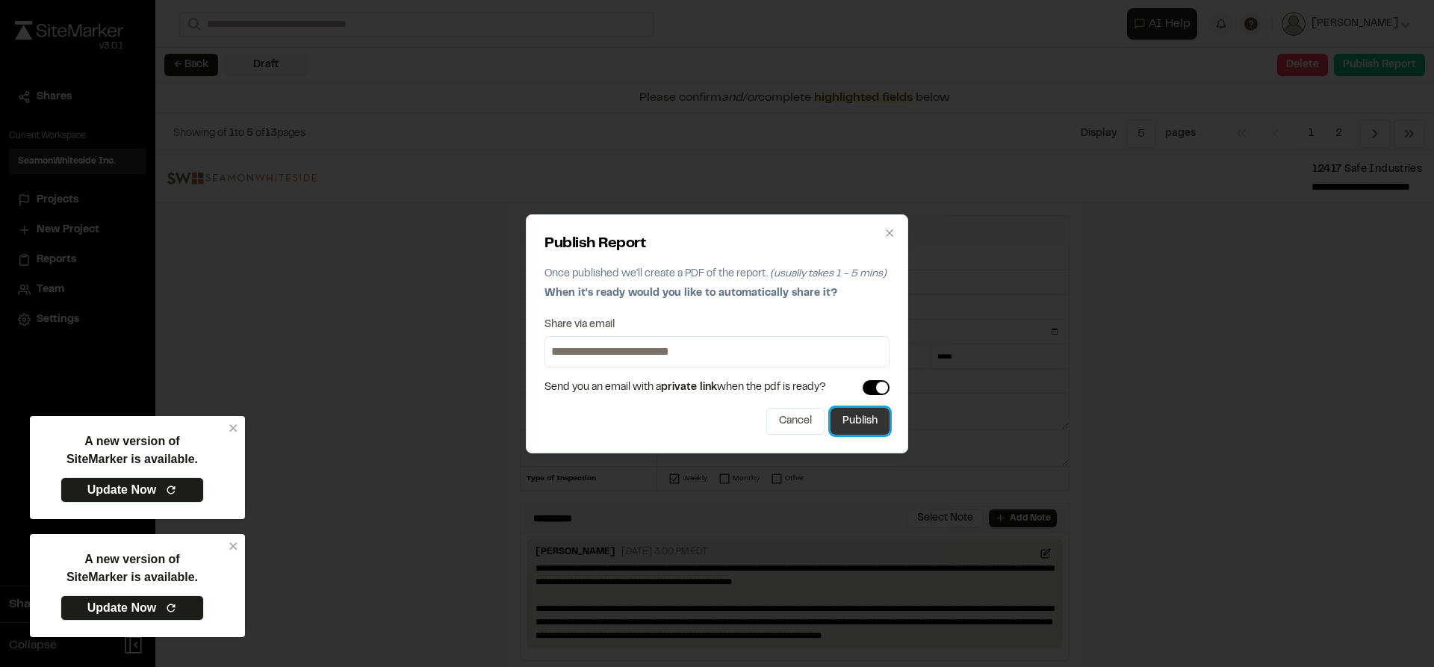
click at [852, 418] on button "Publish" at bounding box center [860, 421] width 59 height 27
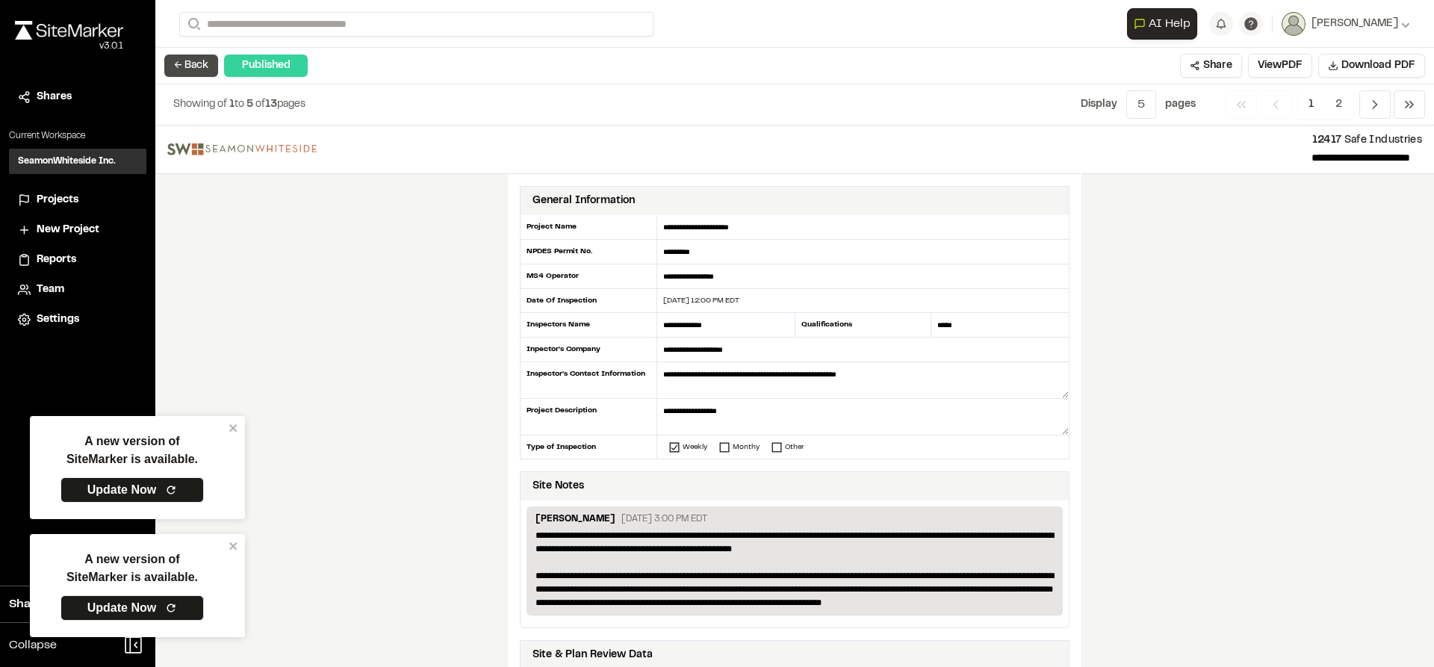
click at [209, 60] on button "← Back" at bounding box center [191, 66] width 54 height 22
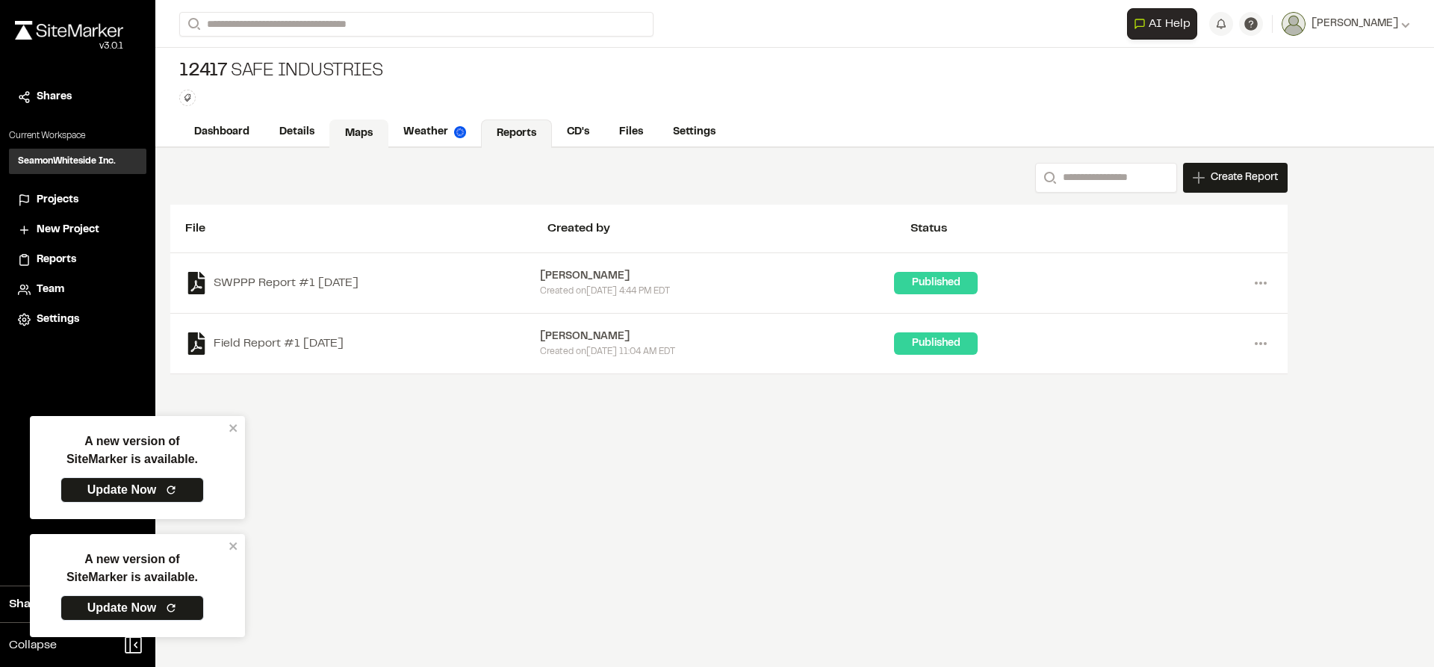
click at [348, 130] on link "Maps" at bounding box center [358, 134] width 59 height 28
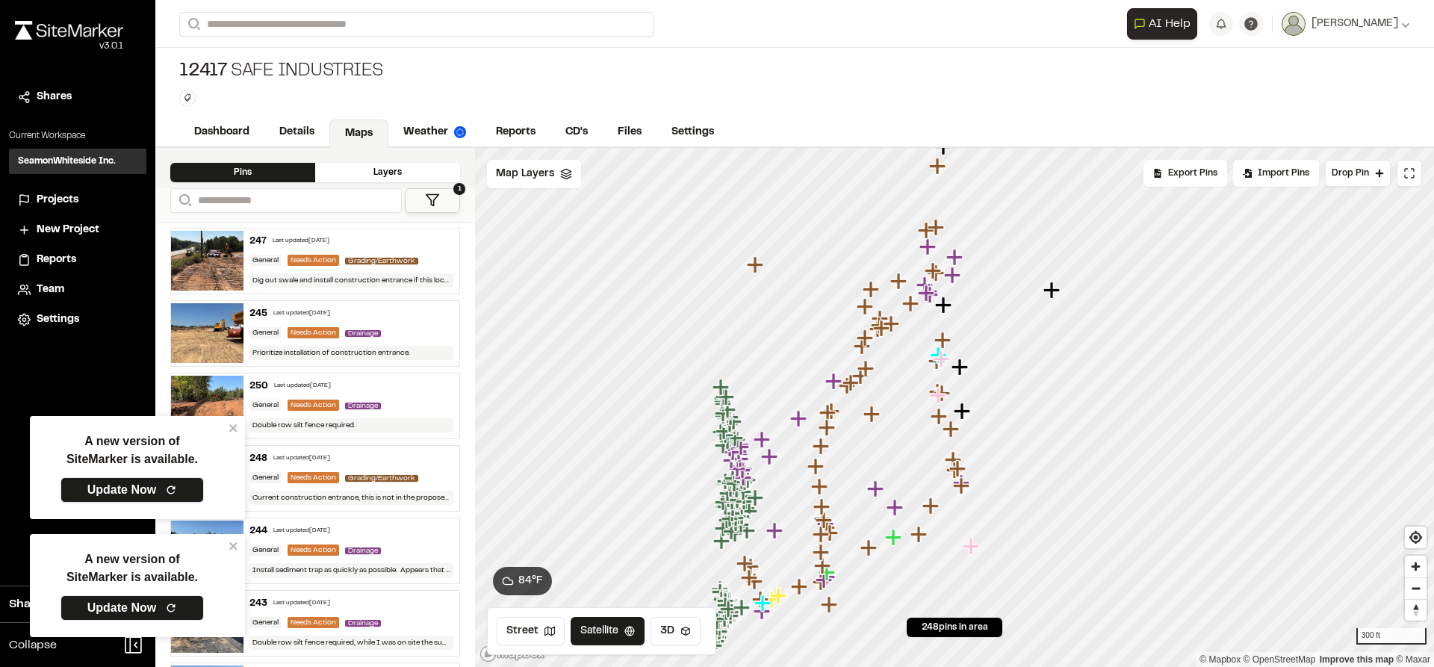
click at [171, 495] on icon at bounding box center [171, 490] width 12 height 12
